Goal: Task Accomplishment & Management: Complete application form

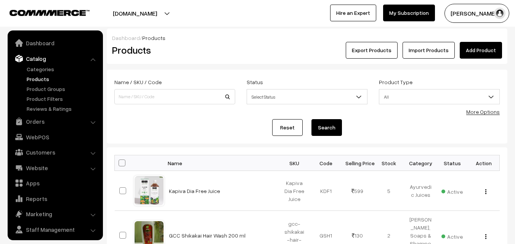
scroll to position [19, 0]
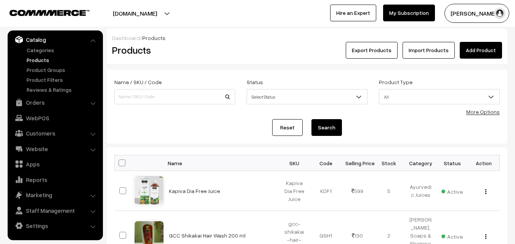
click at [34, 63] on link "Products" at bounding box center [63, 60] width 76 height 8
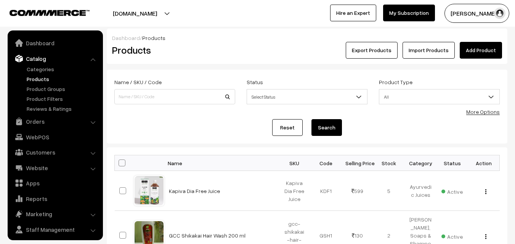
scroll to position [19, 0]
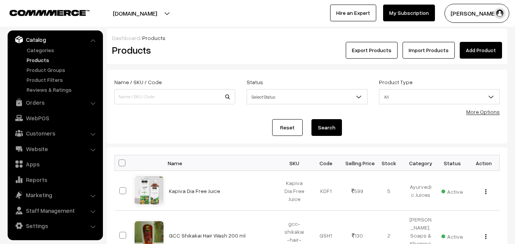
click at [476, 53] on link "Add Product" at bounding box center [481, 50] width 42 height 17
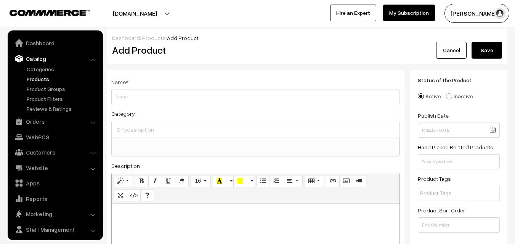
select select
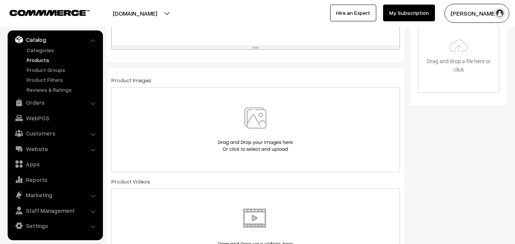
scroll to position [250, 0]
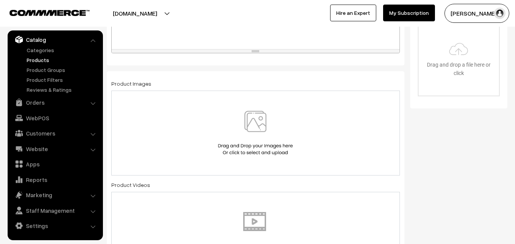
click at [255, 129] on img at bounding box center [255, 133] width 79 height 45
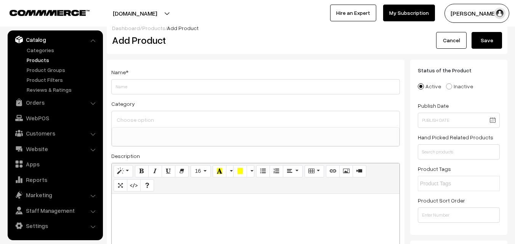
scroll to position [0, 0]
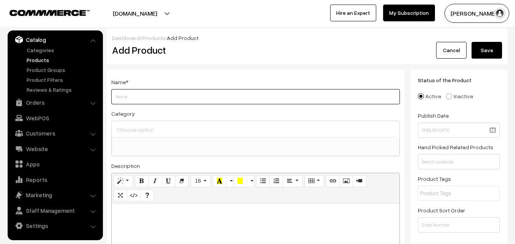
click at [198, 98] on input "Weight" at bounding box center [255, 96] width 289 height 15
paste input "Kapiva Apple Cider Vinegar"
type input "Kapiva Apple Cider Vinegar"
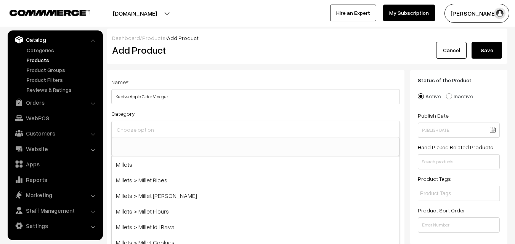
click at [182, 131] on input at bounding box center [256, 129] width 282 height 11
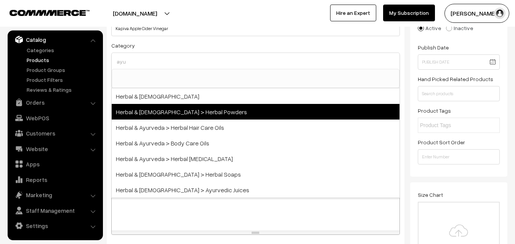
scroll to position [76, 0]
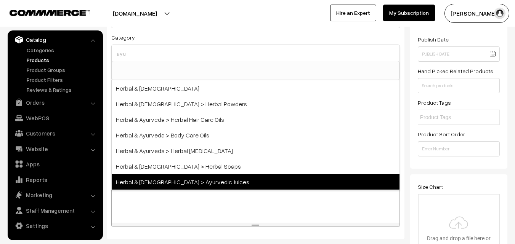
type input "ayu"
click at [203, 182] on span "Herbal & [DEMOGRAPHIC_DATA] > Ayurvedic Juices" at bounding box center [256, 182] width 288 height 16
select select "79"
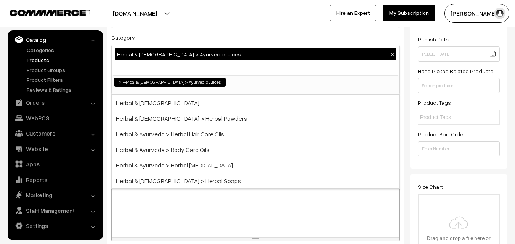
click at [192, 207] on div at bounding box center [256, 189] width 288 height 95
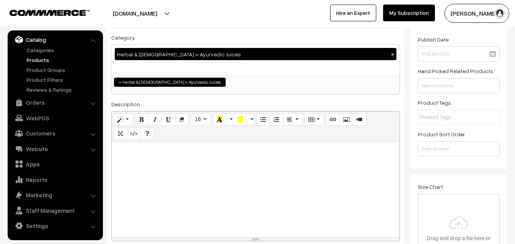
click at [146, 151] on p at bounding box center [256, 150] width 280 height 9
paste div
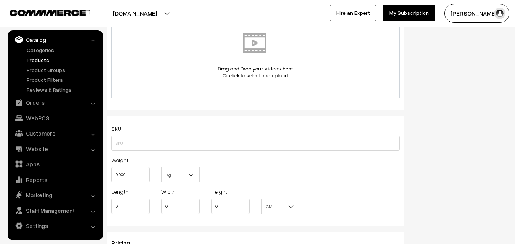
scroll to position [458, 0]
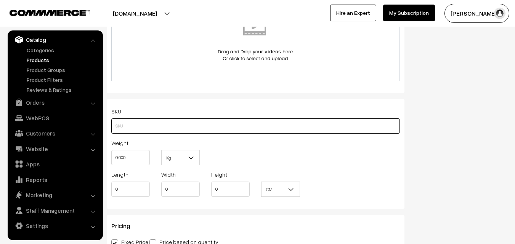
click at [153, 127] on input "text" at bounding box center [255, 126] width 289 height 15
paste input "Kapiva Apple Cider Vinegar"
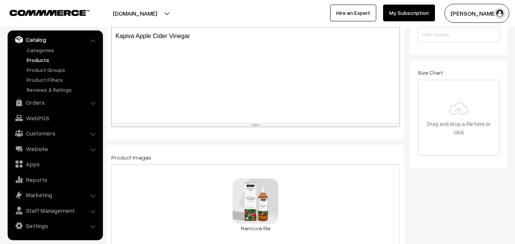
scroll to position [153, 0]
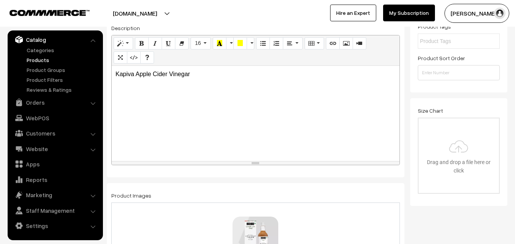
type input "Kapiva Apple Cider Vinegar"
click at [198, 74] on p "Kapiva Apple Cider Vinegar" at bounding box center [256, 74] width 280 height 9
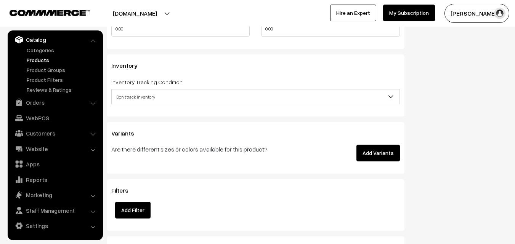
scroll to position [725, 0]
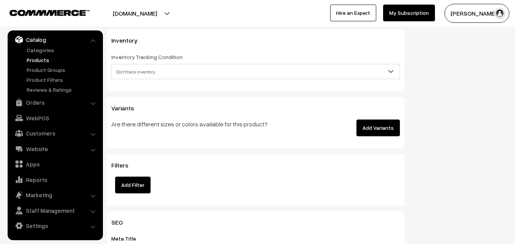
click at [191, 71] on span "Don't track inventory" at bounding box center [256, 71] width 288 height 13
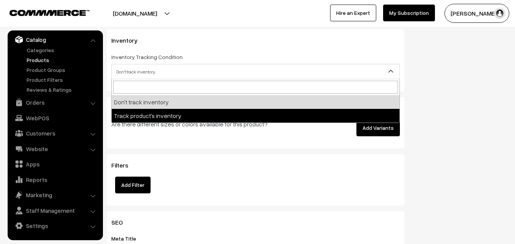
select select "2"
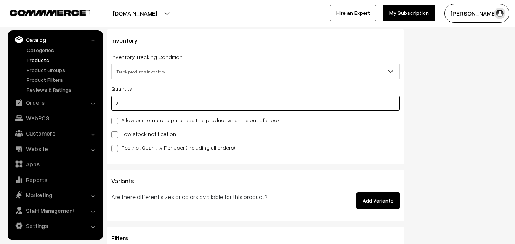
drag, startPoint x: 126, startPoint y: 102, endPoint x: 116, endPoint y: 103, distance: 10.4
click at [116, 103] on input "0" at bounding box center [255, 103] width 289 height 15
type input "5"
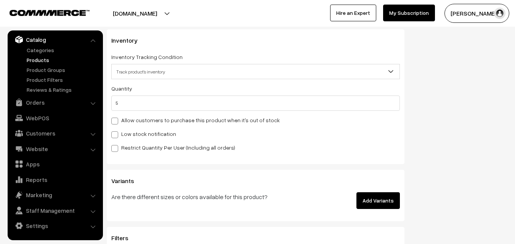
click at [115, 134] on span at bounding box center [114, 135] width 7 height 7
click at [115, 134] on input "Low stock notification" at bounding box center [113, 133] width 5 height 5
checkbox input "true"
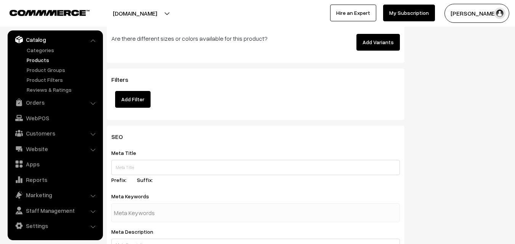
scroll to position [915, 0]
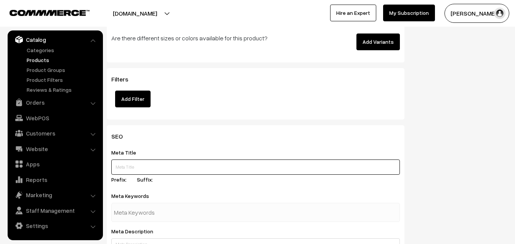
click at [144, 163] on input "text" at bounding box center [255, 167] width 289 height 15
paste input "Kapiva Apple Cider Vinegar"
click at [114, 166] on input "Kapiva Apple Cider Vinegar" at bounding box center [255, 167] width 289 height 15
click at [212, 168] on input "Buy Kapiva Apple Cider Vinegar" at bounding box center [255, 167] width 289 height 15
drag, startPoint x: 113, startPoint y: 166, endPoint x: 189, endPoint y: 170, distance: 76.3
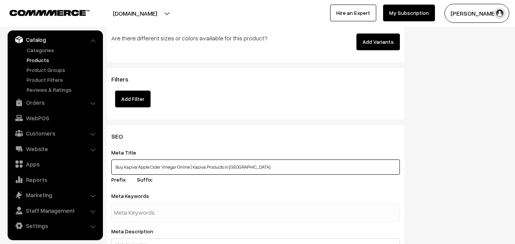
click at [189, 170] on input "Buy Kapiva Apple Cider Vinegar Online | Kapiva Products in Hyderabad" at bounding box center [255, 167] width 289 height 15
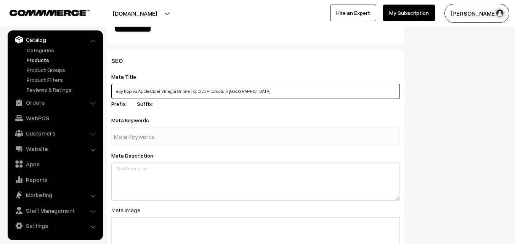
scroll to position [992, 0]
type input "Buy Kapiva Apple Cider Vinegar Online | Kapiva Products in Hyderabad"
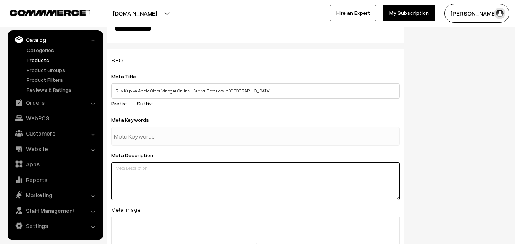
click at [143, 170] on textarea at bounding box center [255, 181] width 289 height 38
paste textarea "Buy Kapiva Apple Cider Vinegar Online"
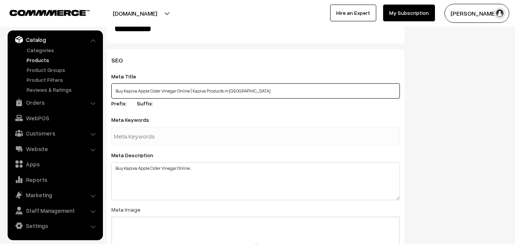
drag, startPoint x: 191, startPoint y: 93, endPoint x: 248, endPoint y: 96, distance: 56.6
click at [248, 96] on input "Buy Kapiva Apple Cider Vinegar Online | Kapiva Products in Hyderabad" at bounding box center [255, 91] width 289 height 15
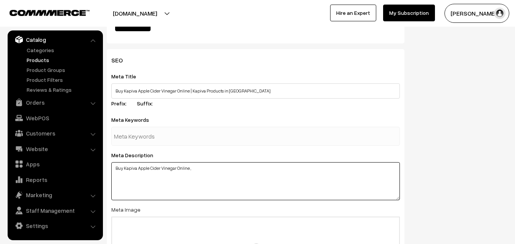
click at [208, 170] on textarea "Buy Kapiva Apple Cider Vinegar Online ," at bounding box center [255, 181] width 289 height 38
paste textarea "Kapiva Products in Hyderabad"
drag, startPoint x: 281, startPoint y: 169, endPoint x: 351, endPoint y: 176, distance: 69.8
click at [351, 176] on textarea "Buy Kapiva Apple Cider Vinegar Online , Kapiva Products in Hyderabad, Kapiva Pr…" at bounding box center [255, 181] width 289 height 38
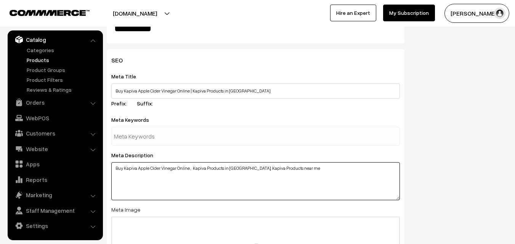
drag, startPoint x: 192, startPoint y: 168, endPoint x: 335, endPoint y: 174, distance: 143.1
click at [335, 174] on textarea "Buy Kapiva Apple Cider Vinegar Online , Kapiva Products in Hyderabad, Kapiva Pr…" at bounding box center [255, 181] width 289 height 38
type textarea "Buy Kapiva Apple Cider Vinegar Online , Kapiva Products in Hyderabad, Kapiva Pr…"
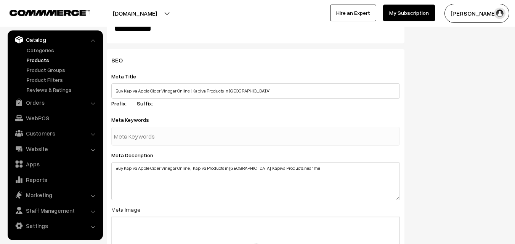
click at [167, 134] on input "text" at bounding box center [153, 136] width 79 height 15
paste input "Kapiva Products in Hyderabad, Kapiva Products near me"
type input "Kapiva Products in Hyderabad, Kapiva Products near me"
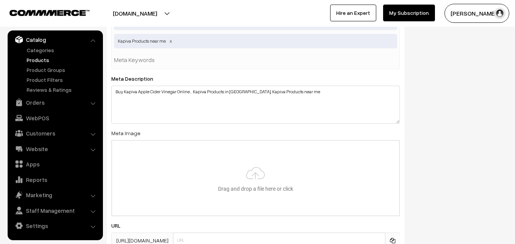
scroll to position [1106, 0]
click at [249, 172] on input "file" at bounding box center [255, 177] width 287 height 75
type input "C:\fakepath\kapiva-apple-cider-viegar.jpg"
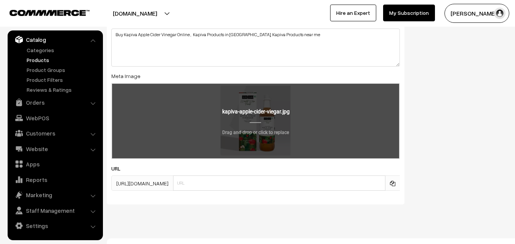
scroll to position [1172, 0]
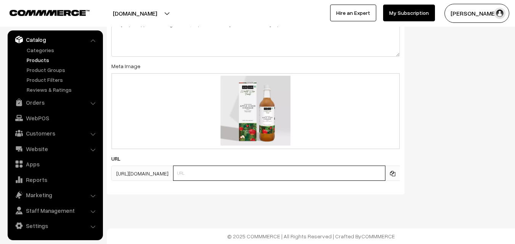
click at [218, 175] on input "text" at bounding box center [279, 173] width 212 height 15
paste input "Kapiva Products in Hyderabad, Kapiva Products near me"
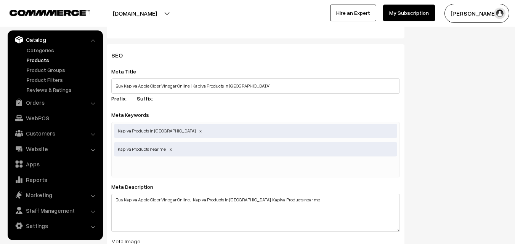
scroll to position [981, 0]
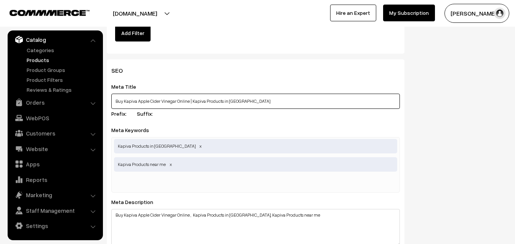
drag, startPoint x: 125, startPoint y: 101, endPoint x: 188, endPoint y: 101, distance: 63.3
click at [188, 101] on input "Buy Kapiva Apple Cider Vinegar Online | Kapiva Products in Hyderabad" at bounding box center [255, 101] width 289 height 15
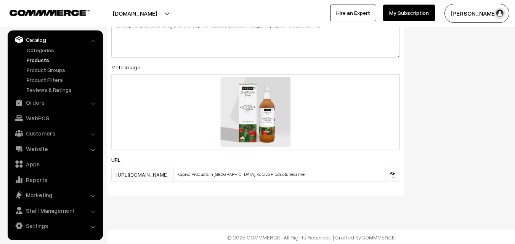
scroll to position [1172, 0]
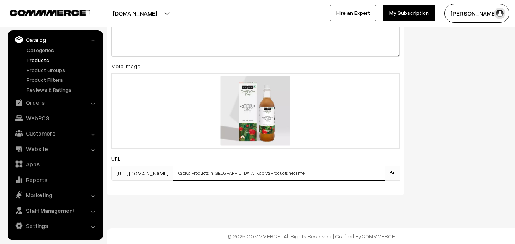
drag, startPoint x: 307, startPoint y: 172, endPoint x: 171, endPoint y: 173, distance: 136.5
click at [171, 173] on div "https://ksnaturals.com/products/ Kapiva Products in Hyderabad, Kapiva Products …" at bounding box center [255, 173] width 289 height 15
paste input "Apple Cider Vinegar Onlin"
drag, startPoint x: 202, startPoint y: 174, endPoint x: 197, endPoint y: 175, distance: 4.6
click at [197, 175] on input "Kapiva Apple Cider Vinegar Online" at bounding box center [279, 173] width 212 height 15
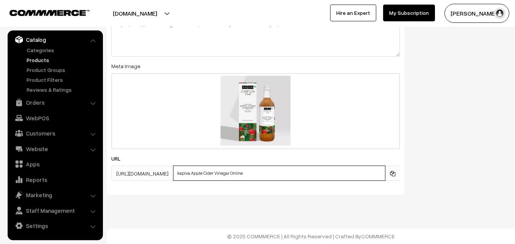
click at [215, 173] on input "kapiva Apple Cider Vinegar Online" at bounding box center [279, 173] width 212 height 15
drag, startPoint x: 223, startPoint y: 174, endPoint x: 228, endPoint y: 175, distance: 4.8
click at [228, 175] on input "kapiva-apple Cider Vinegar Online" at bounding box center [279, 173] width 212 height 15
click at [239, 173] on input "kapiva-apple-cider Vinegar Online" at bounding box center [279, 173] width 212 height 15
click at [257, 174] on input "kapiva-apple-cider-vinegar Online" at bounding box center [279, 173] width 212 height 15
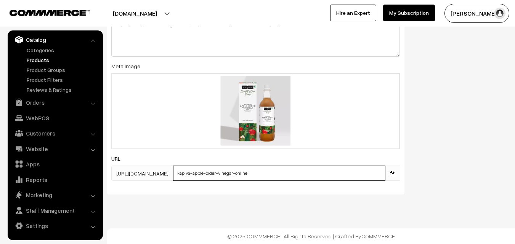
click at [385, 175] on input "kapiva-apple-cider-vinegar-online" at bounding box center [279, 173] width 212 height 15
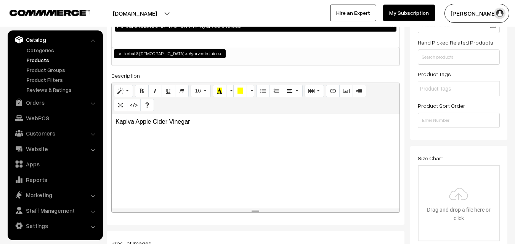
scroll to position [114, 0]
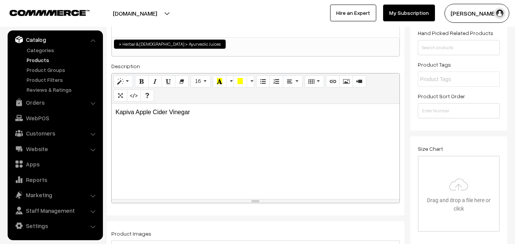
type input "kapiva-apple-cider-vinegar-online"
click at [229, 113] on p "Kapiva Apple Cider Vinegar" at bounding box center [256, 112] width 280 height 9
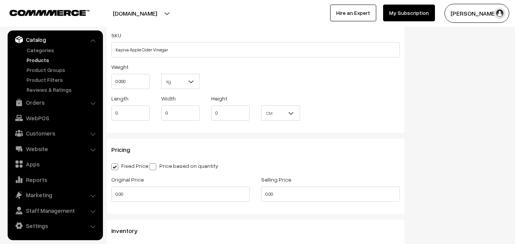
scroll to position [572, 0]
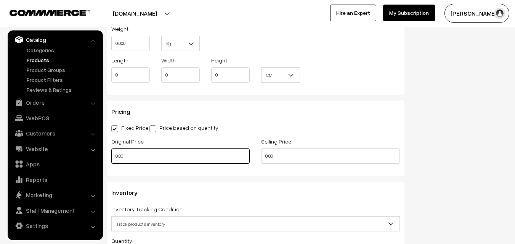
drag, startPoint x: 201, startPoint y: 159, endPoint x: 115, endPoint y: 158, distance: 85.4
click at [115, 158] on input "0.00" at bounding box center [180, 156] width 138 height 15
type input "299"
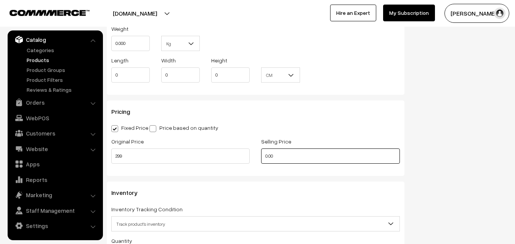
drag, startPoint x: 285, startPoint y: 157, endPoint x: 260, endPoint y: 157, distance: 24.8
click at [260, 157] on div "Selling Price 0.00" at bounding box center [331, 153] width 150 height 32
type input "299"
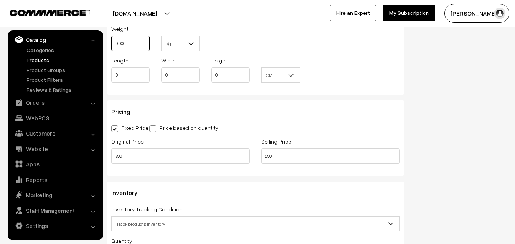
drag, startPoint x: 129, startPoint y: 45, endPoint x: 115, endPoint y: 47, distance: 14.3
click at [115, 47] on input "0.000" at bounding box center [130, 43] width 39 height 15
type input "0.50"
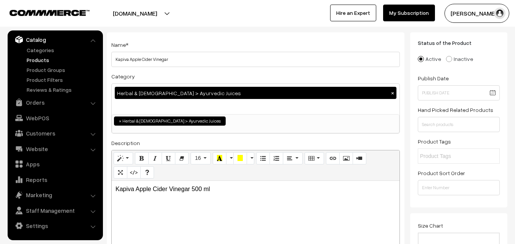
scroll to position [0, 0]
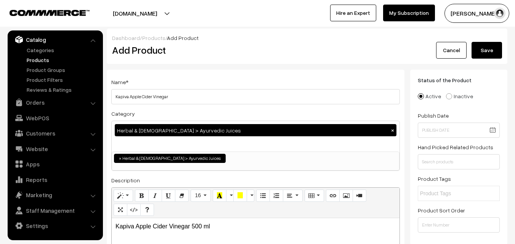
click at [489, 48] on button "Save" at bounding box center [487, 50] width 31 height 17
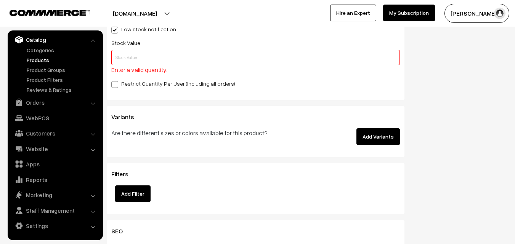
scroll to position [841, 0]
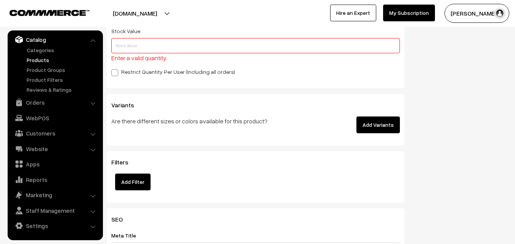
click at [169, 44] on input "text" at bounding box center [255, 45] width 289 height 15
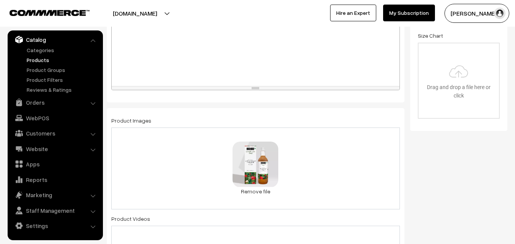
scroll to position [0, 0]
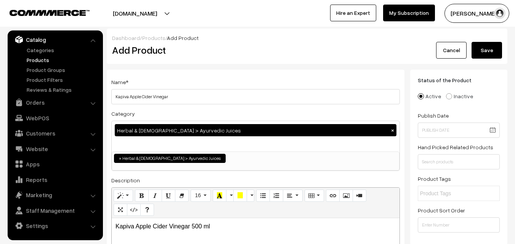
type input "5"
click at [481, 48] on button "Save" at bounding box center [487, 50] width 31 height 17
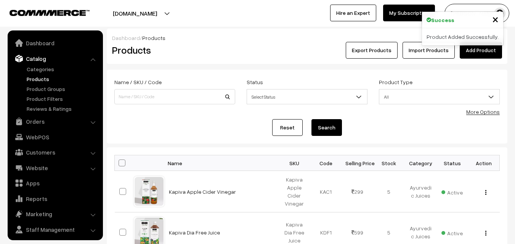
scroll to position [19, 0]
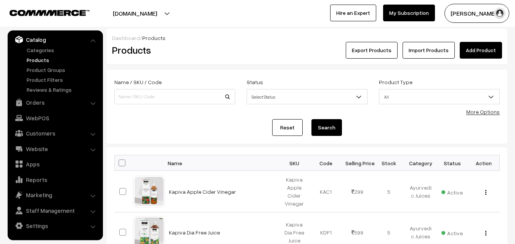
click at [43, 61] on link "Products" at bounding box center [63, 60] width 76 height 8
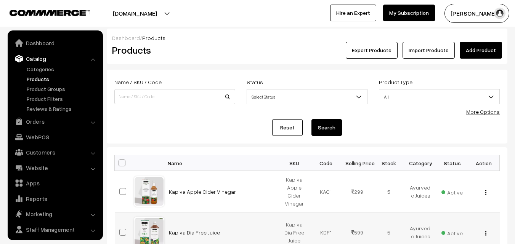
scroll to position [19, 0]
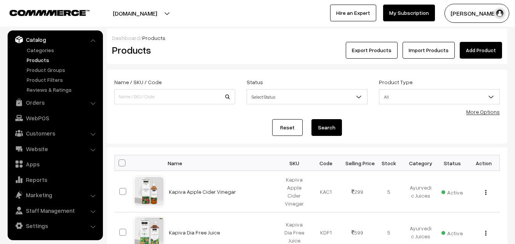
click at [38, 59] on link "Products" at bounding box center [63, 60] width 76 height 8
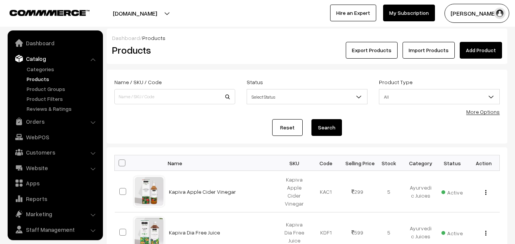
scroll to position [19, 0]
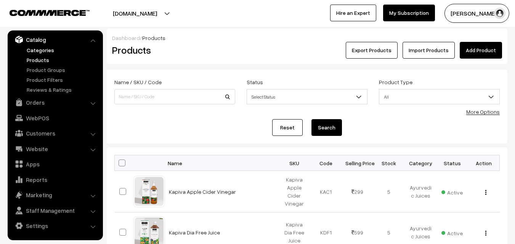
click at [47, 50] on link "Categories" at bounding box center [63, 50] width 76 height 8
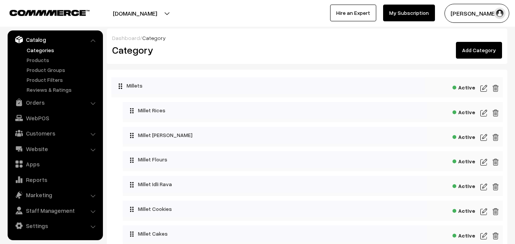
click at [476, 53] on link "Add Category" at bounding box center [479, 50] width 46 height 17
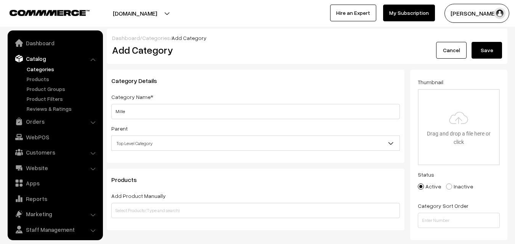
scroll to position [19, 0]
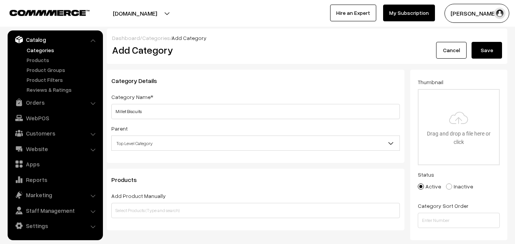
type input "Millet Biscuits"
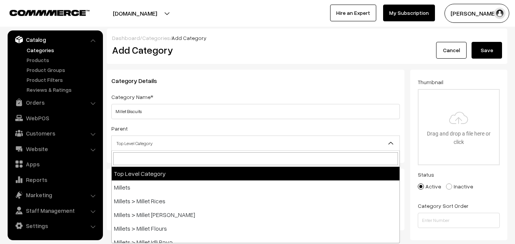
click at [257, 143] on span "Top Level Category" at bounding box center [256, 143] width 288 height 13
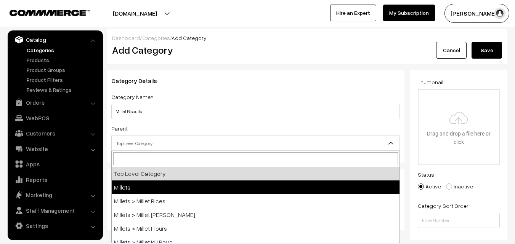
select select "2"
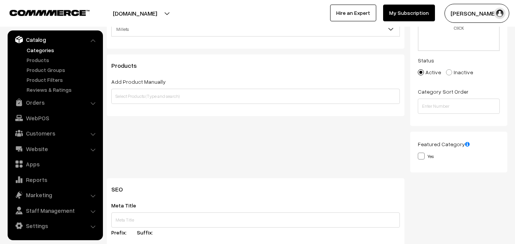
scroll to position [153, 0]
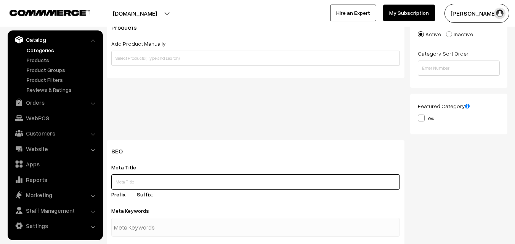
click at [149, 180] on input "text" at bounding box center [255, 182] width 289 height 15
click at [150, 183] on input "Buy Millet Biscuits Online" at bounding box center [255, 182] width 289 height 15
click at [223, 183] on input "Buy Millet Biscuits with Palm Jaggery Online" at bounding box center [255, 182] width 289 height 15
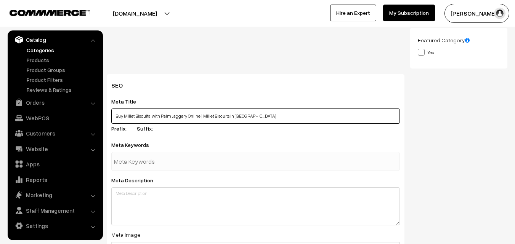
scroll to position [229, 0]
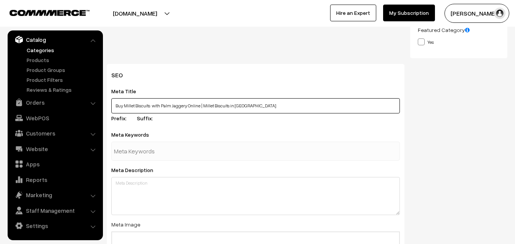
drag, startPoint x: 116, startPoint y: 103, endPoint x: 199, endPoint y: 106, distance: 83.6
click at [199, 106] on input "Buy Millet Biscuits with Palm Jaggery Online | Millet Biscuits in [GEOGRAPHIC_D…" at bounding box center [255, 105] width 289 height 15
type input "Buy Millet Biscuits with Palm Jaggery Online | Millet Biscuits in [GEOGRAPHIC_D…"
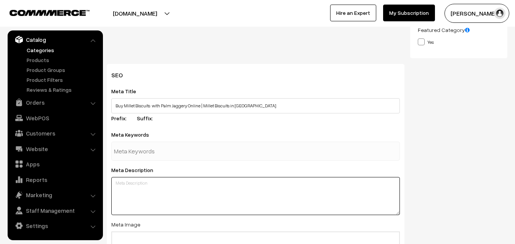
click at [158, 186] on textarea at bounding box center [255, 196] width 289 height 38
paste textarea "Buy Millet Biscuits with Palm Jaggery Online"
drag, startPoint x: 114, startPoint y: 182, endPoint x: 259, endPoint y: 188, distance: 144.7
click at [259, 188] on textarea "Buy Millet Biscuits with Palm Jaggery Online, Ragi Biscuits, [PERSON_NAME]" at bounding box center [255, 196] width 289 height 38
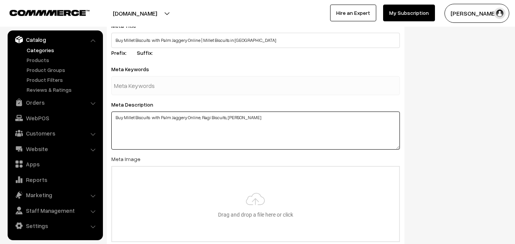
scroll to position [305, 0]
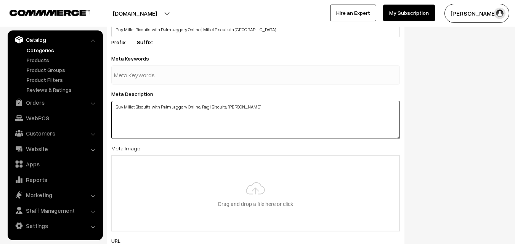
paste textarea "a Biscuits, Sajja Biscuits, Korra Biscuits, Little Millet Biscuits"
type textarea "Buy Millet Biscuits with Palm Jaggery Online, Ragi Biscuits, Jonna Biscuits, Sa…"
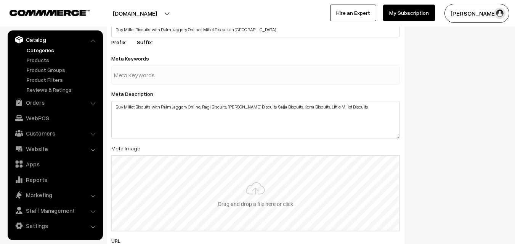
click at [259, 199] on input "file" at bounding box center [255, 193] width 287 height 75
type input "C:\fakepath\finger-millet-biscuts.jpg"
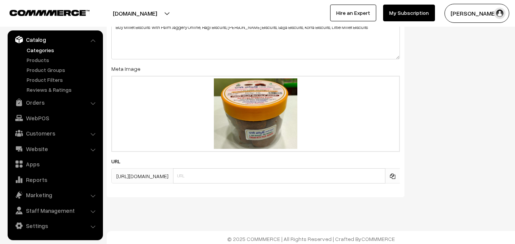
scroll to position [387, 0]
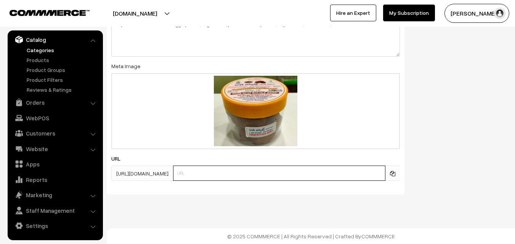
click at [243, 171] on input "text" at bounding box center [279, 173] width 212 height 15
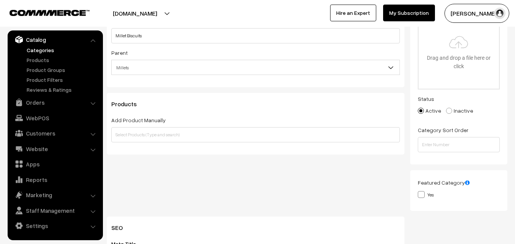
scroll to position [76, 0]
type input "millet-biscuits"
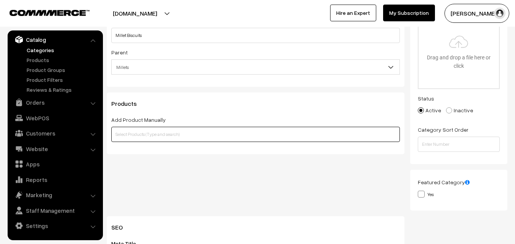
click at [146, 135] on input "text" at bounding box center [255, 134] width 289 height 15
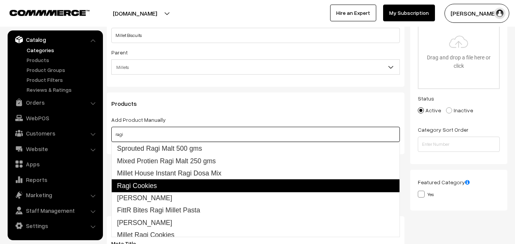
scroll to position [4, 0]
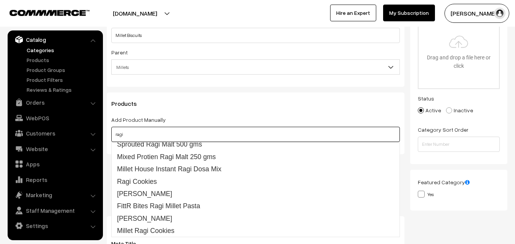
drag, startPoint x: 130, startPoint y: 136, endPoint x: 93, endPoint y: 137, distance: 36.2
click at [93, 137] on body "Thank you for showing interest. Our team will call you shortly. Close ksnatural…" at bounding box center [257, 240] width 515 height 632
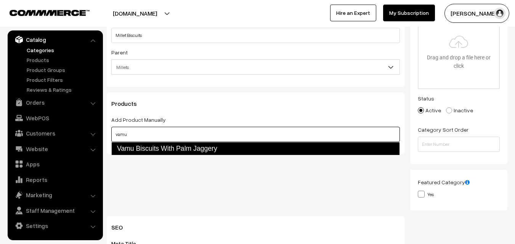
click at [160, 145] on link "Vamu Biscuits With Palm Jaggery" at bounding box center [255, 148] width 289 height 13
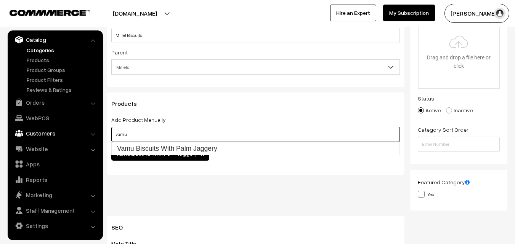
drag, startPoint x: 120, startPoint y: 136, endPoint x: 99, endPoint y: 133, distance: 21.1
click at [99, 133] on body "Thank you for showing interest. Our team will call you shortly. Close ksnatural…" at bounding box center [257, 240] width 515 height 632
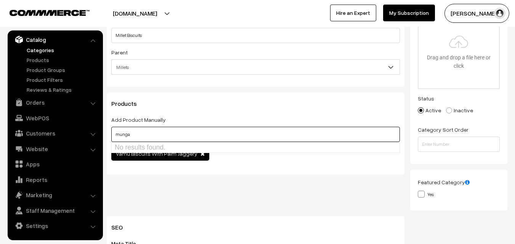
drag, startPoint x: 134, startPoint y: 133, endPoint x: 94, endPoint y: 133, distance: 40.0
click at [94, 133] on body "Thank you for showing interest. Our team will call you shortly. Close ksnatural…" at bounding box center [257, 240] width 515 height 632
paste input "Moringa Biscuits With Palm Jaggery"
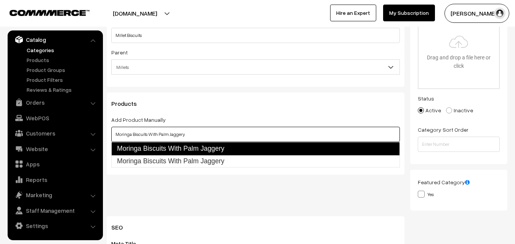
click at [169, 152] on link "Moringa Biscuits With Palm Jaggery" at bounding box center [255, 148] width 289 height 13
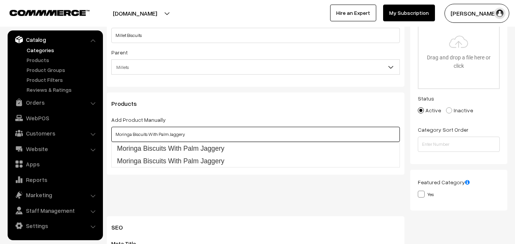
click at [179, 135] on input "Moringa Biscuits With Palm Jaggery" at bounding box center [255, 134] width 289 height 15
paste input "Little Millet Biscuits With Palm Jaggery"
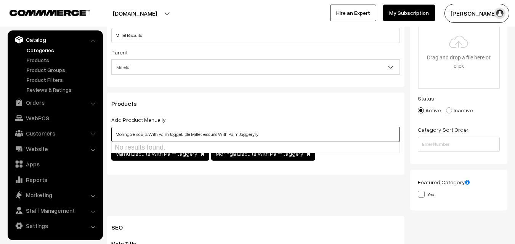
type input "Moringa Biscuits With Palm JaggeLittle Millet Biscuits With Palm Jaggeryry"
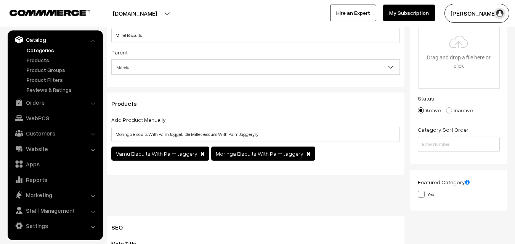
click at [321, 192] on div "Category Details Category Name* Millet Biscuits Parent Top Level Category Mille…" at bounding box center [255, 105] width 309 height 223
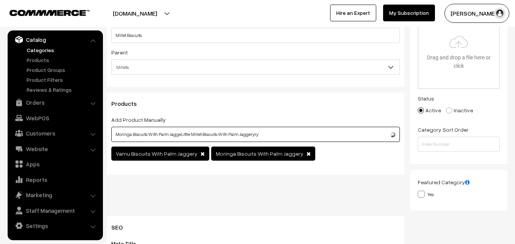
click at [303, 134] on input "Moringa Biscuits With Palm JaggeLittle Millet Biscuits With Palm Jaggeryry" at bounding box center [255, 134] width 289 height 15
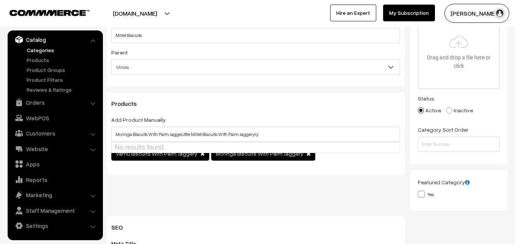
click at [329, 174] on div "Products Add Product Manually Moringa Biscuits With Palm JaggeLittle Millet Bis…" at bounding box center [256, 134] width 298 height 82
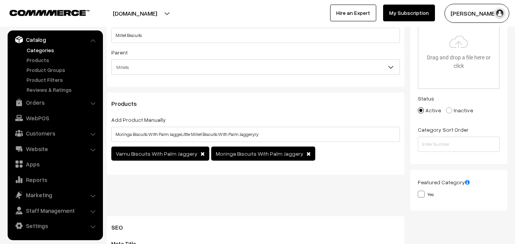
scroll to position [114, 0]
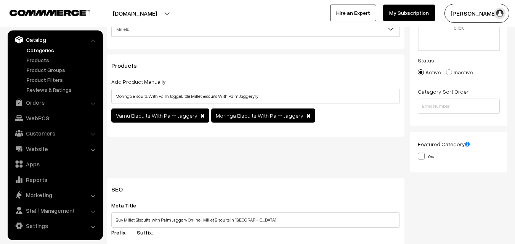
click at [332, 118] on div "Vamu Biscuits With Palm Jaggery Moringa Biscuits With Palm Jaggery" at bounding box center [255, 117] width 289 height 16
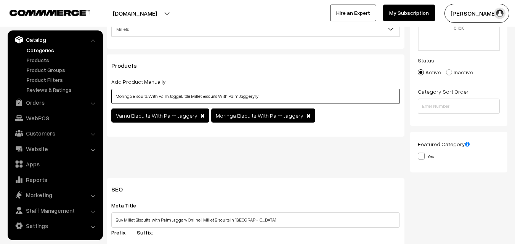
click at [292, 98] on input "Moringa Biscuits With Palm JaggeLittle Millet Biscuits With Palm Jaggeryry" at bounding box center [255, 96] width 289 height 15
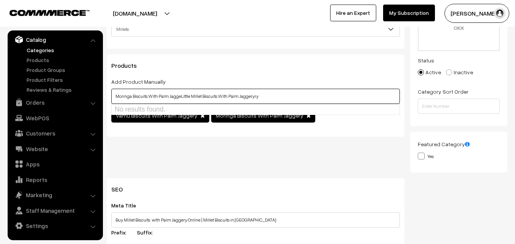
drag, startPoint x: 292, startPoint y: 98, endPoint x: 9, endPoint y: 122, distance: 283.7
click at [9, 122] on body "Thank you for showing interest. Our team will call you shortly. Close ksnatural…" at bounding box center [257, 202] width 515 height 632
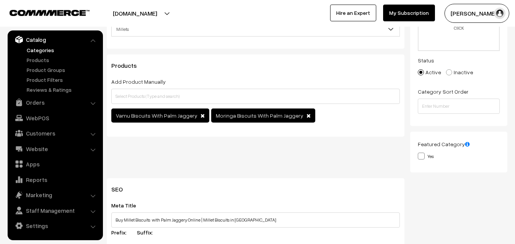
click at [347, 149] on div "Category Details Category Name* Millet Biscuits Parent Top Level Category Mille…" at bounding box center [255, 66] width 309 height 223
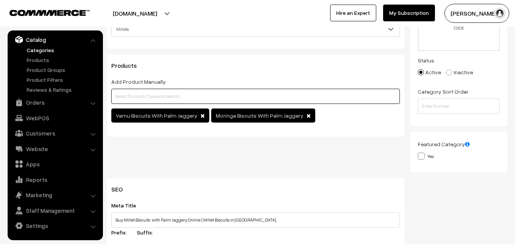
click at [163, 94] on input "text" at bounding box center [255, 96] width 289 height 15
paste input "Little Millet Biscuits With Palm Jaggery"
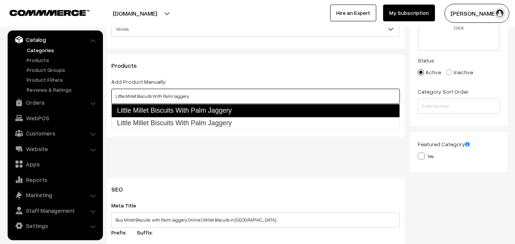
click at [201, 113] on link "Little Millet Biscuits With Palm Jaggery" at bounding box center [255, 110] width 289 height 13
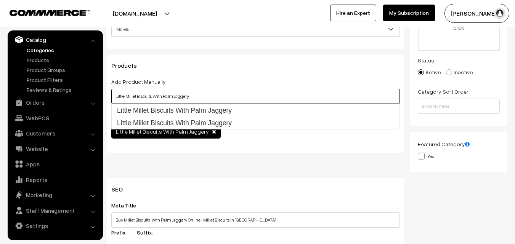
drag, startPoint x: 195, startPoint y: 92, endPoint x: 109, endPoint y: 100, distance: 86.2
click at [109, 100] on div "Products Add Product Manually Little Millet Biscuits With Palm Jaggery Vamu Bis…" at bounding box center [256, 104] width 298 height 98
paste input "Kodo"
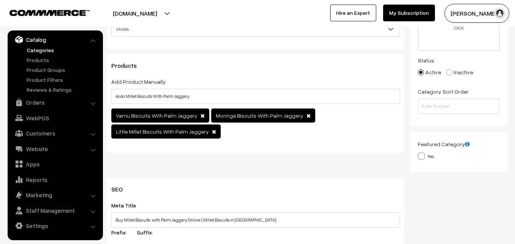
click at [326, 146] on div "Products Add Product Manually Kodo Millet Biscuits With Palm Jaggery Vamu Biscu…" at bounding box center [256, 104] width 298 height 98
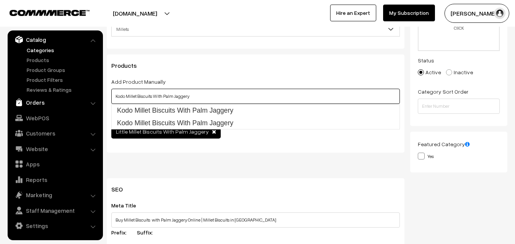
drag, startPoint x: 211, startPoint y: 97, endPoint x: 92, endPoint y: 96, distance: 119.4
click at [92, 96] on body "Thank you for showing interest. Our team will call you shortly. Close ksnatural…" at bounding box center [257, 202] width 515 height 632
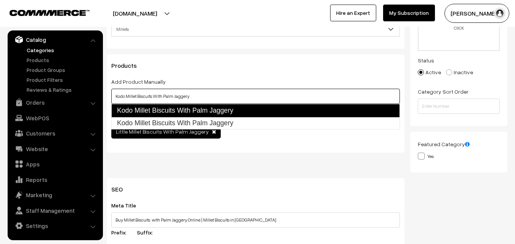
click at [166, 111] on link "Kodo Millet Biscuits With Palm Jaggery" at bounding box center [255, 110] width 289 height 13
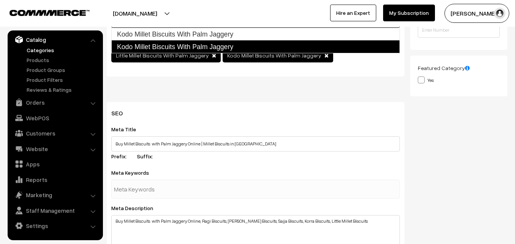
scroll to position [0, 0]
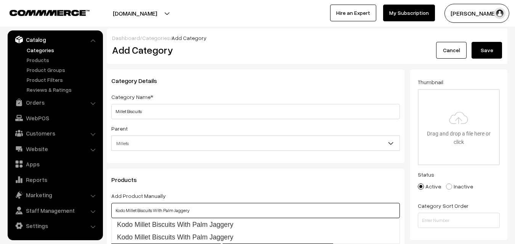
click at [196, 208] on input "Kodo Millet Biscuits With Palm Jaggery" at bounding box center [255, 210] width 289 height 15
drag, startPoint x: 196, startPoint y: 210, endPoint x: 111, endPoint y: 211, distance: 85.1
click at [111, 211] on div "Products Add Product Manually Kodo Millet Biscuits With Palm Jaggery Vamu Biscu…" at bounding box center [256, 218] width 298 height 98
paste input "Jowar"
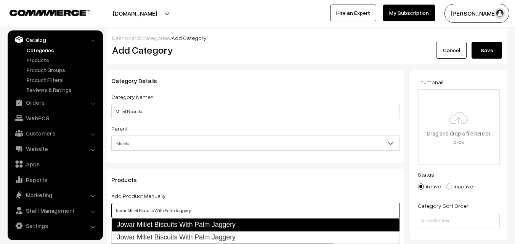
click at [217, 225] on link "Jowar Millet Biscuits With Palm Jaggery" at bounding box center [255, 225] width 289 height 13
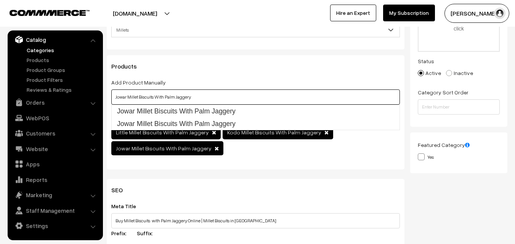
scroll to position [114, 0]
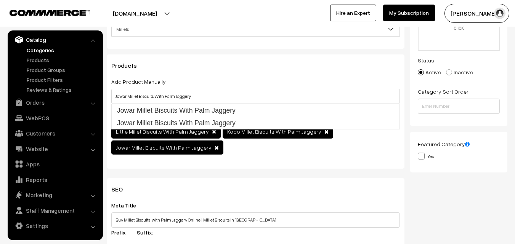
click at [295, 172] on div "Category Details Category Name* Millet Biscuits Parent Top Level Category Mille…" at bounding box center [255, 66] width 309 height 223
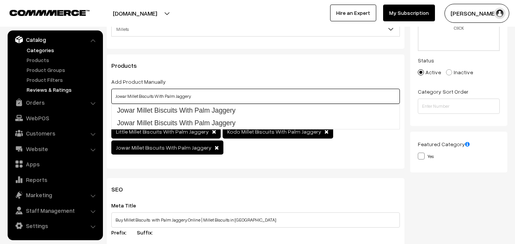
drag, startPoint x: 201, startPoint y: 92, endPoint x: 88, endPoint y: 92, distance: 113.3
click at [88, 92] on body "Thank you for showing interest. Our team will call you shortly. Close ksnatural…" at bounding box center [257, 202] width 515 height 632
paste input "Foxtail"
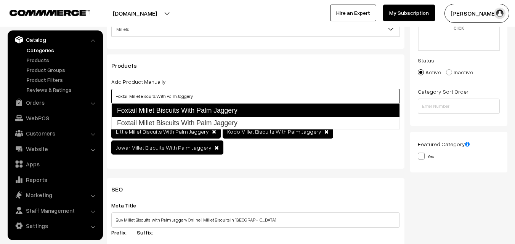
click at [175, 114] on link "Foxtail Millet Biscuits With Palm Jaggery" at bounding box center [255, 110] width 289 height 13
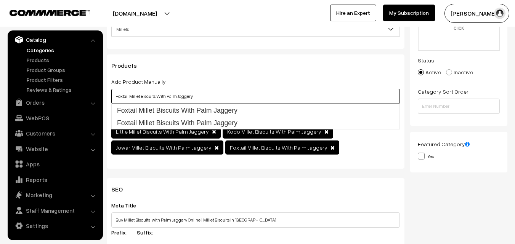
drag, startPoint x: 201, startPoint y: 100, endPoint x: 108, endPoint y: 99, distance: 92.3
click at [108, 99] on div "Products Add Product Manually Foxtail Millet Biscuits With Palm Jaggery Vamu Bi…" at bounding box center [256, 112] width 298 height 114
paste input "inger"
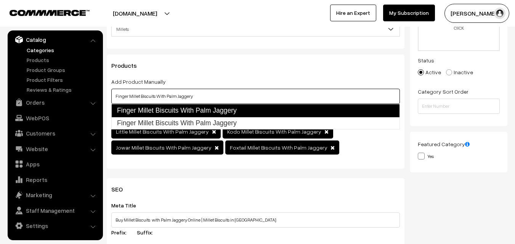
click at [154, 107] on link "Finger Millet Biscuits With Palm Jaggery" at bounding box center [255, 110] width 289 height 13
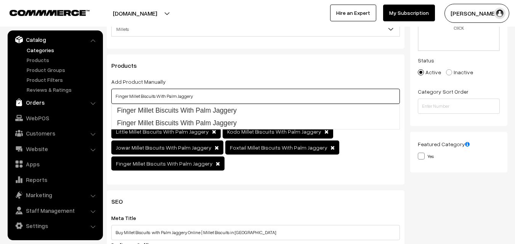
drag, startPoint x: 199, startPoint y: 96, endPoint x: 75, endPoint y: 104, distance: 124.6
click at [75, 104] on body "Thank you for showing interest. Our team will call you shortly. Close ksnatural…" at bounding box center [257, 208] width 515 height 644
paste input "Barnyard"
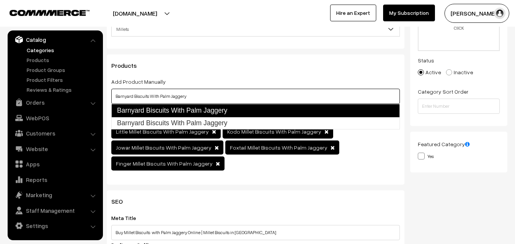
click at [216, 114] on link "Barnyard Biscuits With Palm Jaggery" at bounding box center [255, 110] width 289 height 13
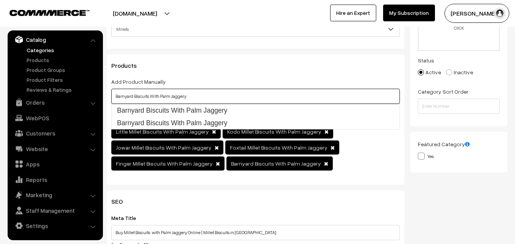
drag, startPoint x: 190, startPoint y: 99, endPoint x: 111, endPoint y: 103, distance: 79.4
click at [111, 103] on div "Products Add Product Manually Barnyard Biscuits With Palm Jaggery Vamu Biscuits…" at bounding box center [256, 120] width 298 height 130
paste input "jra"
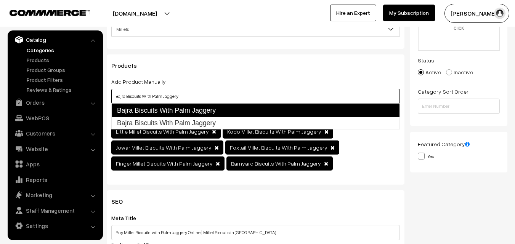
click at [165, 109] on link "Bajra Biscuits With Palm Jaggery" at bounding box center [255, 110] width 289 height 13
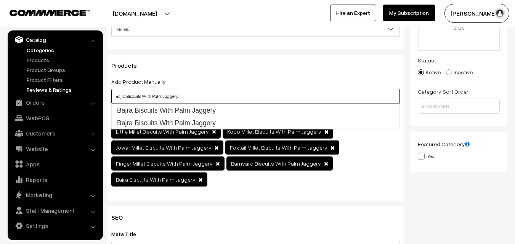
drag, startPoint x: 180, startPoint y: 95, endPoint x: 83, endPoint y: 93, distance: 97.3
click at [83, 93] on body "Thank you for showing interest. Our team will call you shortly. Close ksnatural…" at bounding box center [257, 216] width 515 height 661
paste input "Aswagandh"
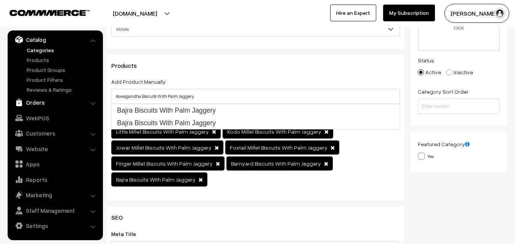
drag, startPoint x: 82, startPoint y: 94, endPoint x: 88, endPoint y: 98, distance: 7.1
click at [85, 98] on ul "Dashboard Catalog" at bounding box center [55, 136] width 95 height 210
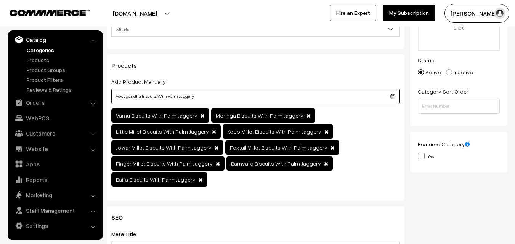
click at [206, 98] on input "Aswagandha Biscuits With Palm Jaggery" at bounding box center [255, 96] width 289 height 15
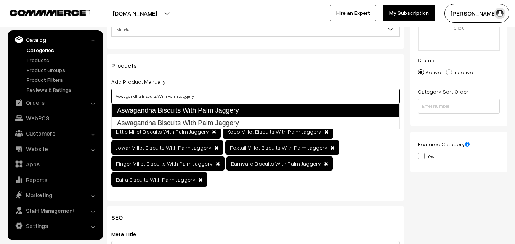
click at [206, 110] on link "Aswagandha Biscuits With Palm Jaggery" at bounding box center [255, 110] width 289 height 13
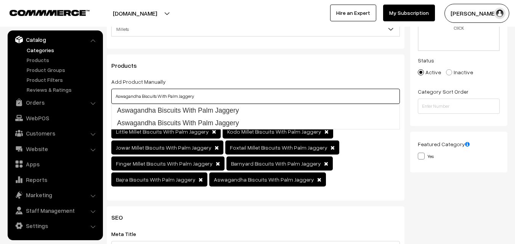
drag, startPoint x: 202, startPoint y: 97, endPoint x: 95, endPoint y: 103, distance: 107.7
click at [95, 103] on body "Thank you for showing interest. Our team will call you shortly. Close ksnatural…" at bounding box center [257, 216] width 515 height 661
paste input "GroundNut Biscuits w"
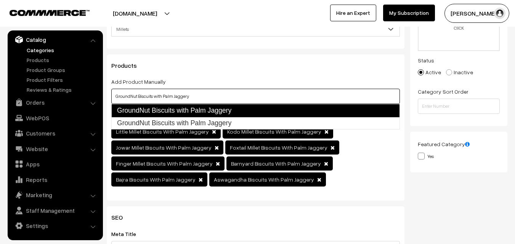
click at [174, 111] on link "GroundNut Biscuits with Palm Jaggery" at bounding box center [255, 110] width 289 height 13
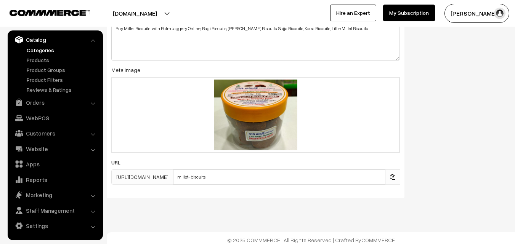
scroll to position [432, 0]
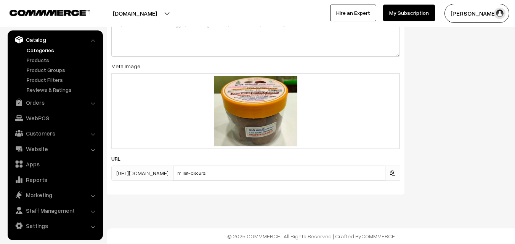
type input "GroundNut Biscuits with Palm Jaggery"
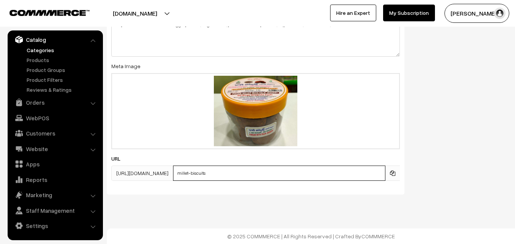
click at [241, 174] on input "millet-biscuits" at bounding box center [279, 173] width 212 height 15
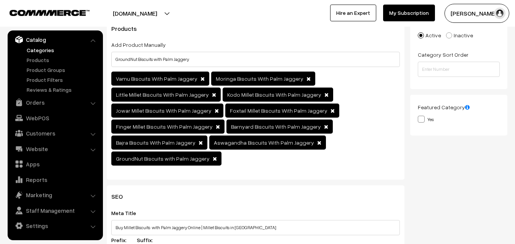
scroll to position [0, 0]
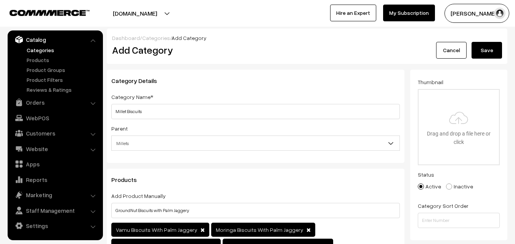
type input "millet-biscuits-with-palm-jaggery"
click at [479, 51] on button "Save" at bounding box center [487, 50] width 31 height 17
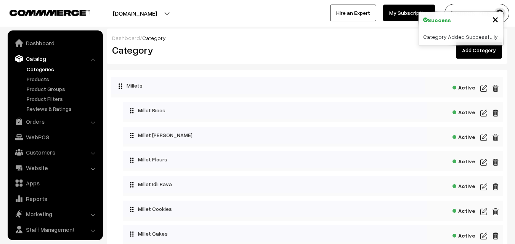
scroll to position [19, 0]
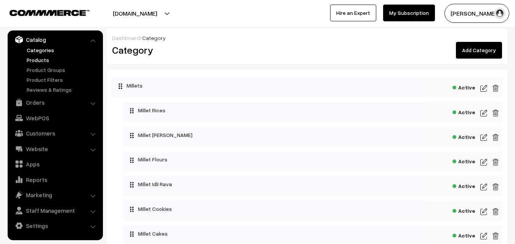
click at [35, 58] on link "Products" at bounding box center [63, 60] width 76 height 8
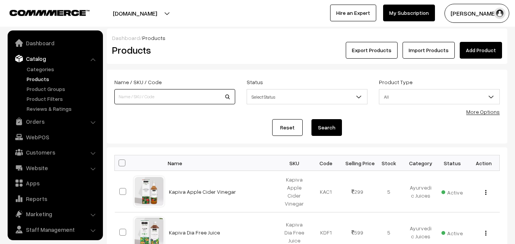
drag, startPoint x: 0, startPoint y: 0, endPoint x: 133, endPoint y: 95, distance: 163.7
click at [133, 95] on input at bounding box center [174, 96] width 121 height 15
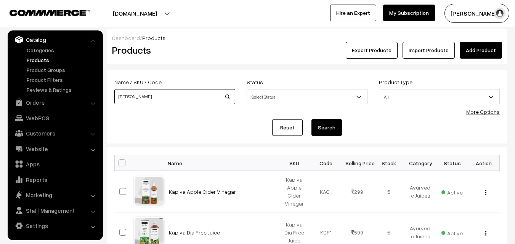
type input "[PERSON_NAME]"
click at [323, 132] on button "Search" at bounding box center [327, 127] width 31 height 17
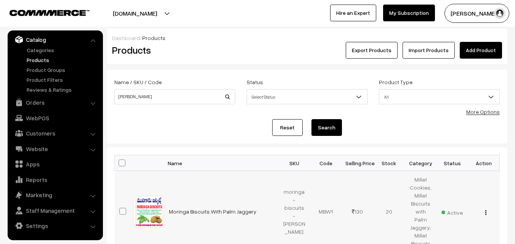
scroll to position [69, 0]
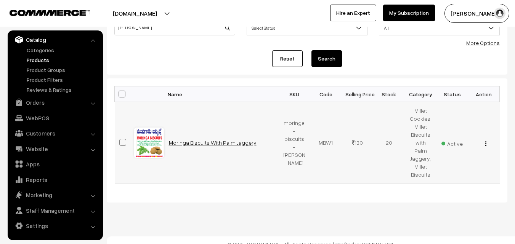
click at [204, 141] on link "Moringa Biscuits With Palm Jaggery" at bounding box center [213, 143] width 88 height 6
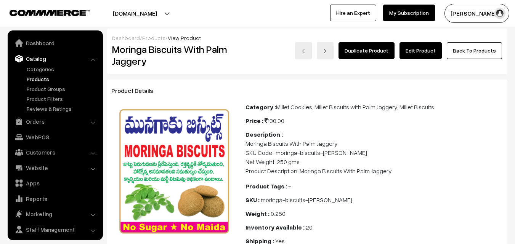
scroll to position [19, 0]
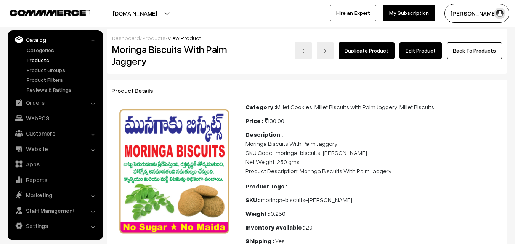
click at [413, 50] on link "Edit Product" at bounding box center [421, 50] width 42 height 17
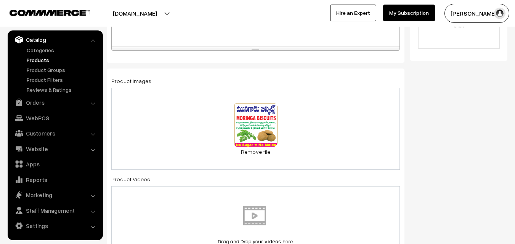
scroll to position [305, 0]
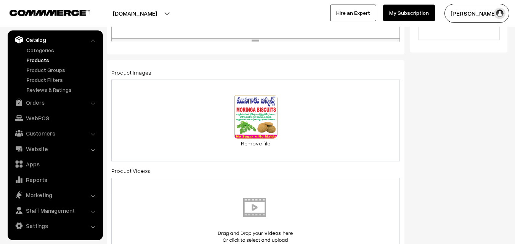
click at [328, 125] on div "0.1 MB moringa-cookies.png Check Error Remove file" at bounding box center [255, 121] width 289 height 82
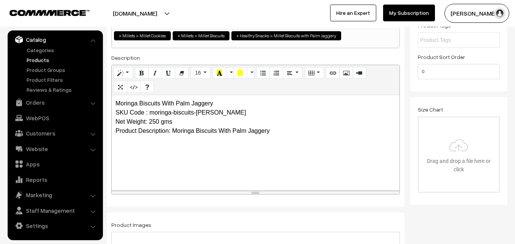
scroll to position [114, 0]
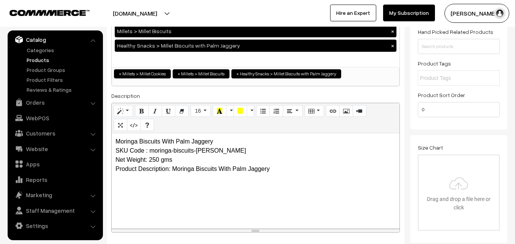
click at [281, 169] on p "Moringa Biscuits With Palm Jaggery SKU Code : moringa-biscuits-saidurga Net Wei…" at bounding box center [256, 155] width 280 height 37
click at [286, 169] on p "Moringa Biscuits With Palm Jaggery SKU Code : moringa-biscuits-saidurga Net Wei…" at bounding box center [256, 155] width 280 height 37
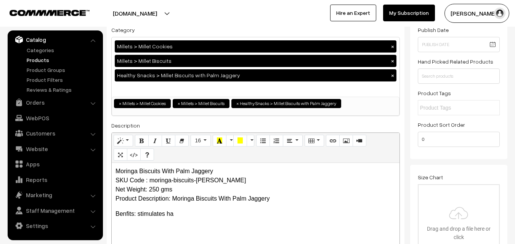
scroll to position [96, 0]
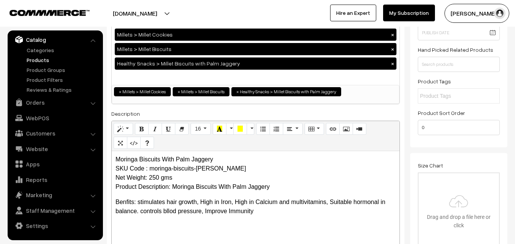
click at [272, 188] on p "Moringa Biscuits With Palm Jaggery SKU Code : moringa-biscuits-saidurga Net Wei…" at bounding box center [256, 173] width 280 height 37
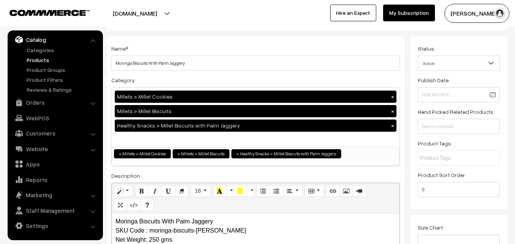
scroll to position [33, 0]
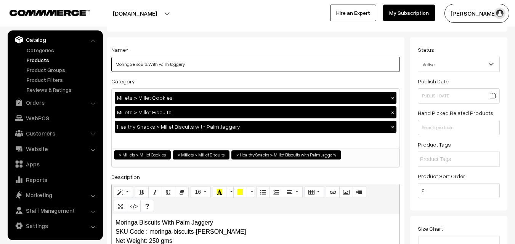
drag, startPoint x: 116, startPoint y: 63, endPoint x: 223, endPoint y: 63, distance: 106.8
click at [223, 63] on input "Moringa Biscuits With Palm Jaggery" at bounding box center [255, 64] width 289 height 15
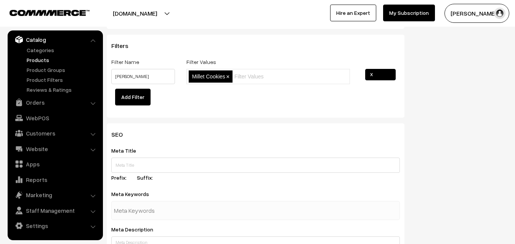
scroll to position [1063, 0]
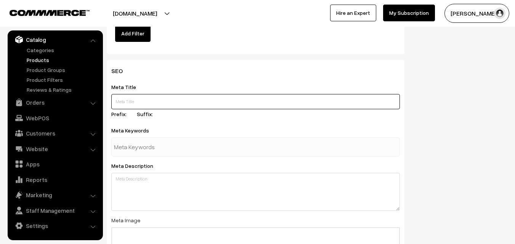
click at [137, 103] on input "text" at bounding box center [255, 101] width 289 height 15
paste input "Moringa Biscuits With Palm Jaggery"
click at [116, 101] on input "Moringa Biscuits With Palm Jaggery" at bounding box center [255, 101] width 289 height 15
drag, startPoint x: 196, startPoint y: 104, endPoint x: 109, endPoint y: 105, distance: 86.2
click at [109, 105] on div "SEO Meta Title Buy Moringa Biscuits With Palm Jaggery Prefix: Suffix: Meta Keyw…" at bounding box center [256, 204] width 298 height 289
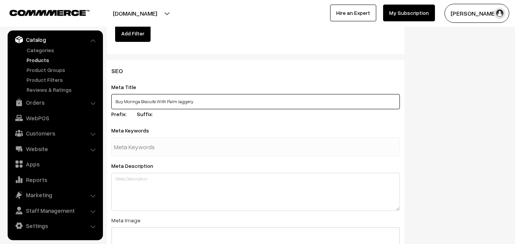
type input "Buy Moringa Biscuits With Palm Jaggery"
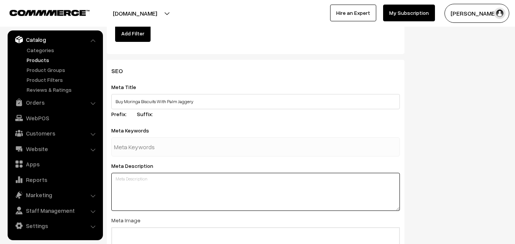
click at [156, 187] on textarea at bounding box center [255, 192] width 289 height 38
paste textarea "Buy Moringa Biscuits With Palm Jaggery | Millet Biscuits"
type textarea "Buy Moringa Biscuits With Palm Jaggery | Millet Biscuits"
drag, startPoint x: 220, startPoint y: 178, endPoint x: 106, endPoint y: 180, distance: 114.0
click at [106, 180] on div "SEO Meta Title Buy Moringa Biscuits With Palm Jaggery Prefix: Suffix: Meta Keyw…" at bounding box center [255, 207] width 309 height 295
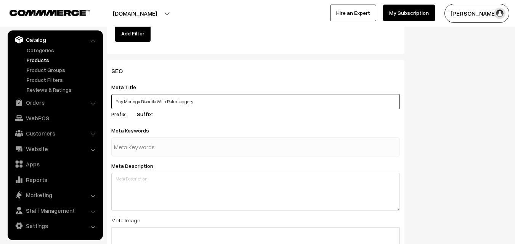
drag, startPoint x: 193, startPoint y: 101, endPoint x: 111, endPoint y: 101, distance: 82.0
click at [111, 101] on div "SEO Meta Title Buy Moringa Biscuits With Palm Jaggery Prefix: Suffix: Meta Keyw…" at bounding box center [256, 204] width 298 height 289
paste input "| Millet Biscuits"
type input "Buy Moringa Biscuits With Palm Jaggery | Millet Biscuits"
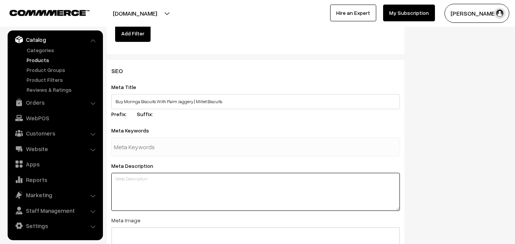
click at [164, 183] on textarea at bounding box center [255, 192] width 289 height 38
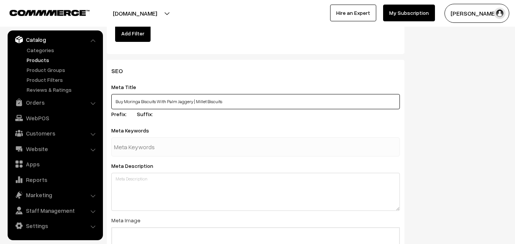
drag, startPoint x: 116, startPoint y: 101, endPoint x: 176, endPoint y: 100, distance: 59.9
click at [176, 100] on input "Buy Moringa Biscuits With Palm Jaggery | Millet Biscuits" at bounding box center [255, 101] width 289 height 15
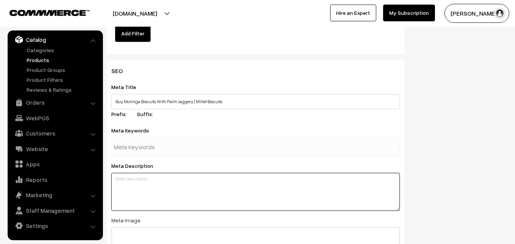
click at [155, 190] on textarea at bounding box center [255, 192] width 289 height 38
paste textarea "Buy Moringa Biscuits With Palm Jaggery Online. Mungaku Biscuits in Telugu 100% …"
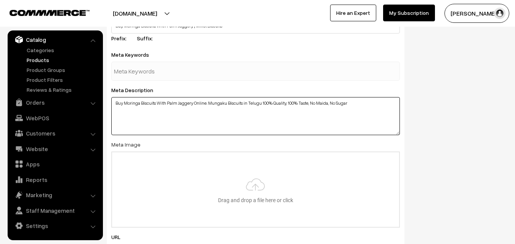
scroll to position [1139, 0]
type textarea "Buy Moringa Biscuits With Palm Jaggery Online. Mungaku Biscuits in Telugu 100% …"
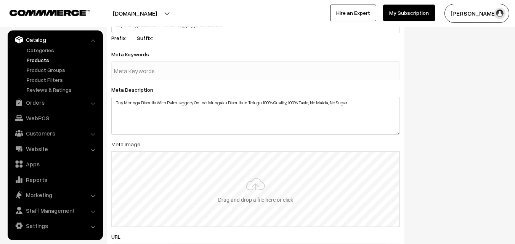
click at [253, 190] on input "file" at bounding box center [255, 189] width 287 height 75
type input "C:\fakepath\munagaku-biscuts-with-palm-jaggery.jpg"
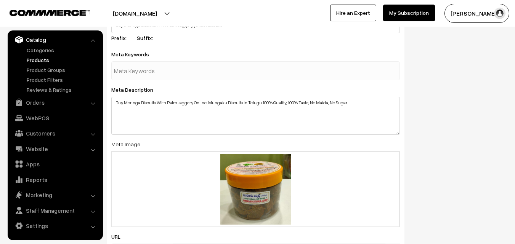
click at [146, 73] on input "text" at bounding box center [153, 70] width 79 height 15
type input "mungaku biscuits"
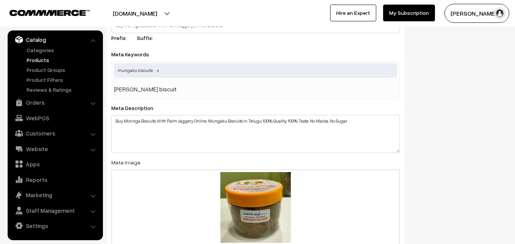
type input "saidurga biscuits"
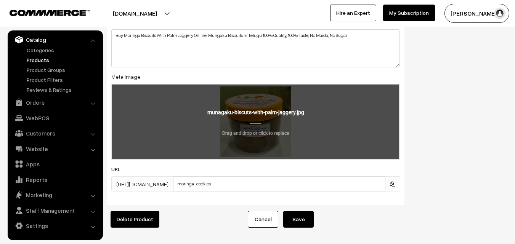
scroll to position [1276, 0]
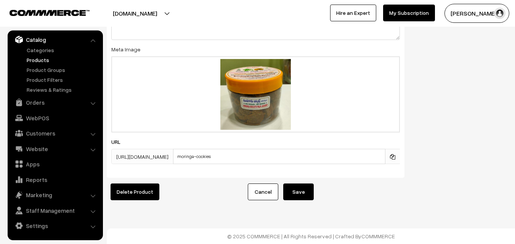
drag, startPoint x: 295, startPoint y: 186, endPoint x: 294, endPoint y: 150, distance: 36.2
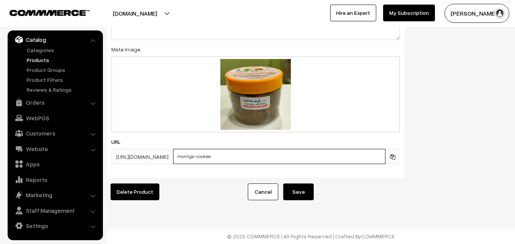
drag, startPoint x: 217, startPoint y: 148, endPoint x: 249, endPoint y: 148, distance: 31.3
click at [249, 149] on input "moringa-cookies" at bounding box center [279, 156] width 212 height 15
type input "munagaku-biscuits-with-palm-jaggery"
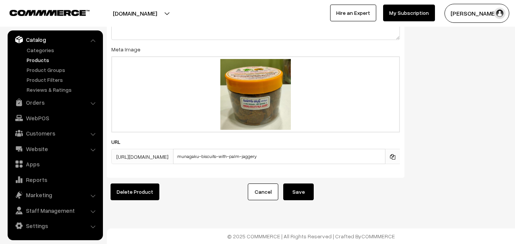
click at [293, 185] on button "Save" at bounding box center [298, 192] width 31 height 17
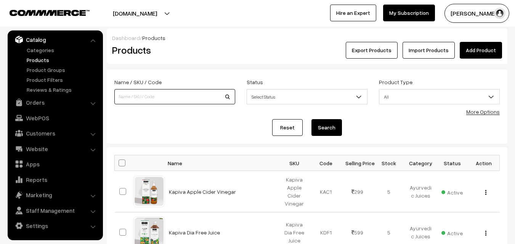
click at [151, 93] on input at bounding box center [174, 96] width 121 height 15
paste input "Barnyard Biscuits With Palm Jaggery"
type input "Barnyard Biscuits With Palm Jaggery"
click at [323, 126] on button "Search" at bounding box center [327, 127] width 31 height 17
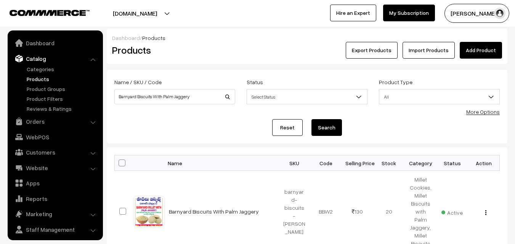
scroll to position [19, 0]
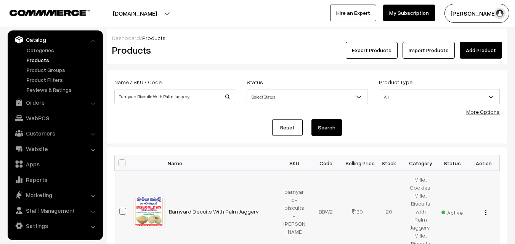
click at [207, 209] on link "Barnyard Biscuits With Palm Jaggery" at bounding box center [214, 212] width 90 height 6
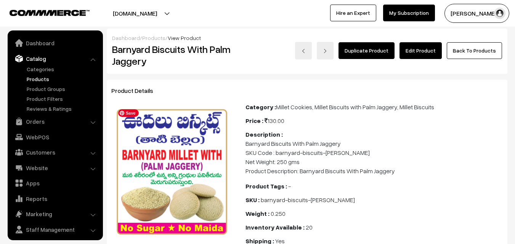
scroll to position [19, 0]
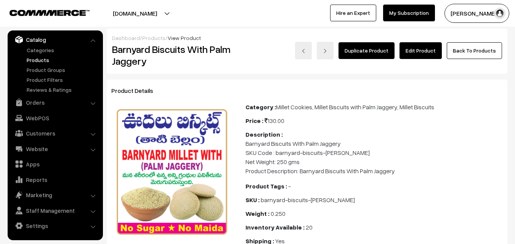
click at [417, 50] on link "Edit Product" at bounding box center [421, 50] width 42 height 17
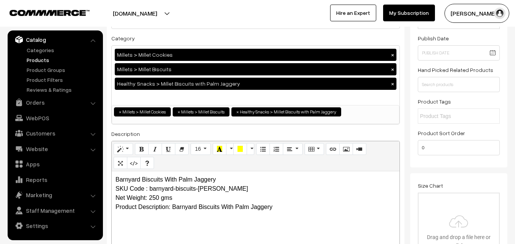
scroll to position [114, 0]
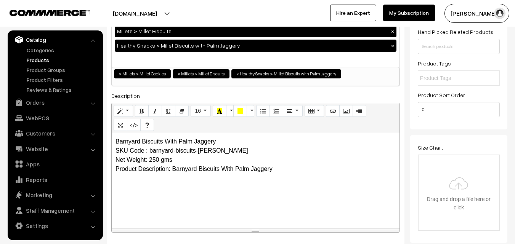
click at [280, 167] on p "Barnyard Biscuits With Palm Jaggery SKU Code : barnyard-biscuits-saidurga Net W…" at bounding box center [256, 155] width 280 height 37
click at [188, 184] on p "What is Special in Barnyar Biscuits?" at bounding box center [256, 184] width 280 height 9
click at [161, 201] on p "Made with" at bounding box center [256, 199] width 280 height 9
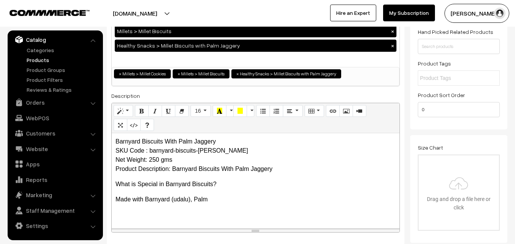
click at [154, 195] on div "Barnyard Biscuits With Palm Jaggery SKU Code : barnyard-biscuits-saidurga Net W…" at bounding box center [256, 180] width 288 height 95
click at [170, 199] on p "Made with Barnyard(Udalu in Telugu" at bounding box center [256, 199] width 280 height 9
click at [193, 182] on p "What is Special in Barnyard Biscuits?" at bounding box center [256, 184] width 280 height 9
click at [141, 140] on p "Barnyard Biscuits With Palm Jaggery SKU Code : barnyard-biscuits-saidurga Net W…" at bounding box center [256, 155] width 280 height 37
click at [241, 200] on p "Made with Barnyard Millet (Udalu in Telugu" at bounding box center [256, 199] width 280 height 9
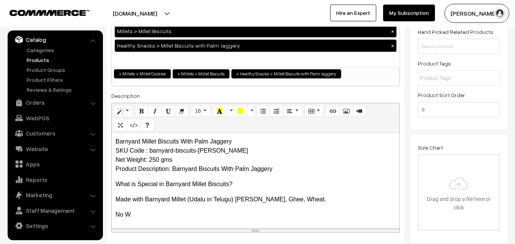
click at [243, 198] on p "Made with Barnyard Millet (Udalu in Telugu) Palm Jaggery, Ghee, Wheat." at bounding box center [256, 199] width 280 height 9
drag, startPoint x: 130, startPoint y: 213, endPoint x: 205, endPoint y: 213, distance: 74.7
click at [130, 213] on p "No W" at bounding box center [256, 215] width 280 height 9
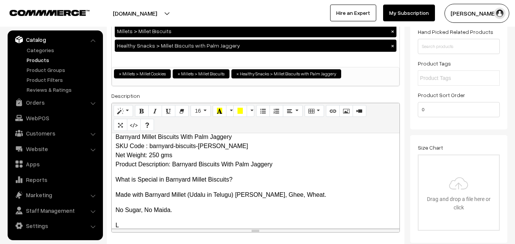
scroll to position [5, 0]
click at [219, 221] on p "Low in Colories, Rich in Fiber, Good source of Iron" at bounding box center [256, 225] width 280 height 9
click at [255, 224] on p "Low in Colories, Rich in Fiber, Good source of Iron" at bounding box center [256, 225] width 280 height 9
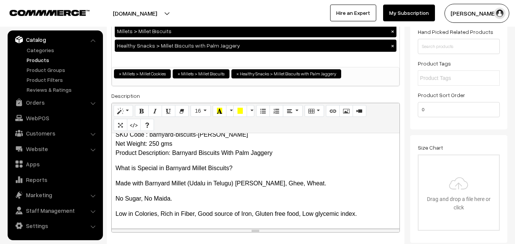
drag, startPoint x: 116, startPoint y: 167, endPoint x: 244, endPoint y: 168, distance: 128.5
click at [244, 168] on p "What is Special in Barnyard Millet Biscuits?" at bounding box center [256, 168] width 280 height 9
click at [142, 113] on icon "Bold (CTRL+B)" at bounding box center [141, 111] width 5 height 6
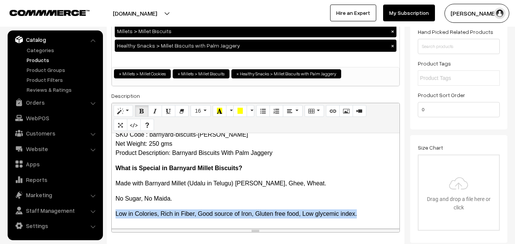
drag, startPoint x: 114, startPoint y: 214, endPoint x: 361, endPoint y: 214, distance: 246.4
click at [361, 214] on div "Barnyard Millet Biscuits With Palm Jaggery SKU Code : barnyard-biscuits-saidurg…" at bounding box center [256, 180] width 288 height 95
click at [140, 110] on icon "Bold (CTRL+B)" at bounding box center [141, 111] width 5 height 6
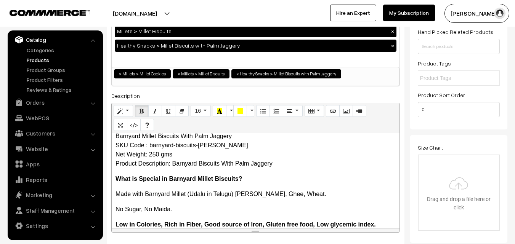
scroll to position [0, 0]
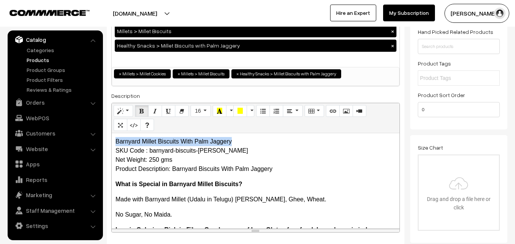
drag, startPoint x: 115, startPoint y: 142, endPoint x: 250, endPoint y: 141, distance: 135.4
click at [250, 141] on div "Barnyard Millet Biscuits With Palm Jaggery SKU Code : barnyard-biscuits-saidurg…" at bounding box center [256, 180] width 288 height 95
click at [141, 111] on icon "Bold (CTRL+B)" at bounding box center [141, 111] width 5 height 6
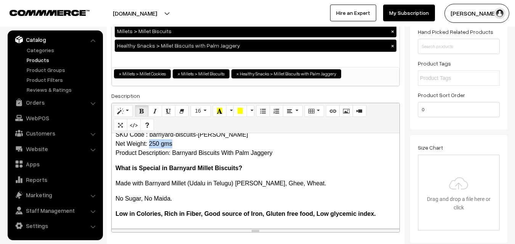
drag, startPoint x: 149, startPoint y: 143, endPoint x: 172, endPoint y: 144, distance: 22.1
click at [172, 144] on p "Barnyard Millet Biscuits With Palm Jaggery SKU Code : barnyard-biscuits-saidurg…" at bounding box center [256, 139] width 280 height 37
click at [142, 111] on icon "Bold (CTRL+B)" at bounding box center [141, 111] width 5 height 6
click at [337, 183] on p "Made with Barnyard Millet (Udalu in Telugu) Palm Jaggery, Ghee, Wheat." at bounding box center [256, 183] width 280 height 9
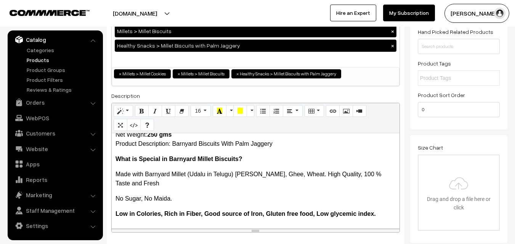
scroll to position [0, 0]
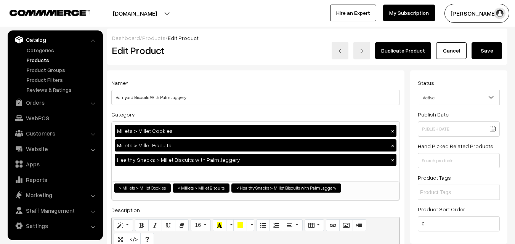
drag, startPoint x: 490, startPoint y: 47, endPoint x: 135, endPoint y: 111, distance: 360.7
click at [133, 96] on input "Barnyard Biscuits With Palm Jaggery" at bounding box center [255, 97] width 289 height 15
click at [134, 97] on input "Barnyard Biscuits With Palm Jaggery" at bounding box center [255, 97] width 289 height 15
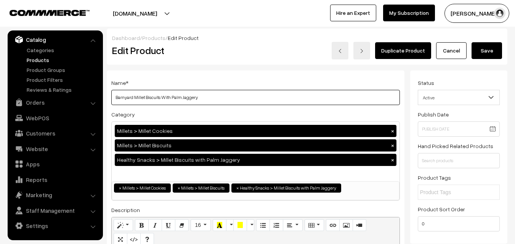
drag, startPoint x: 113, startPoint y: 98, endPoint x: 220, endPoint y: 93, distance: 107.3
click at [220, 93] on input "Barnyard Millet Biscuits With Palm Jaggery" at bounding box center [255, 97] width 289 height 15
type input "Barnyard Millet Biscuits With Palm Jaggery"
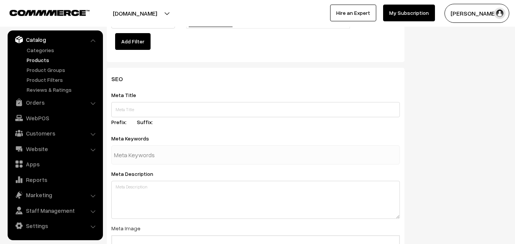
scroll to position [1068, 0]
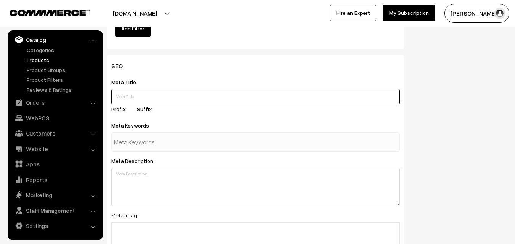
click at [164, 100] on input "text" at bounding box center [255, 96] width 289 height 15
paste input "Buy Barnyard Millet Biscuits With Palm Jaggery Online | Millet Biscuits"
type input "Buy Barnyard Millet Biscuits With Palm Jaggery Online | Millet Biscuits"
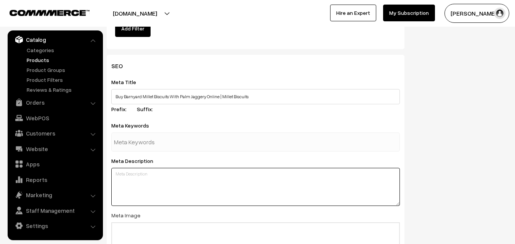
click at [154, 186] on textarea at bounding box center [255, 187] width 289 height 38
paste textarea "Buy Barnyard Millet Biscuits With Palm Jaggery Online. Udalu Millet Biscuits in…"
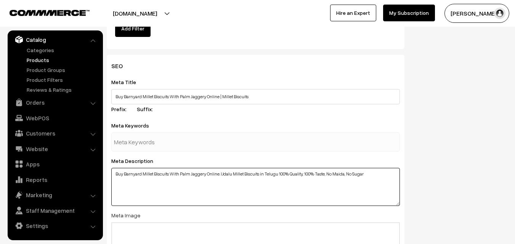
type textarea "Buy Barnyard Millet Biscuits With Palm Jaggery Online. Udalu Millet Biscuits in…"
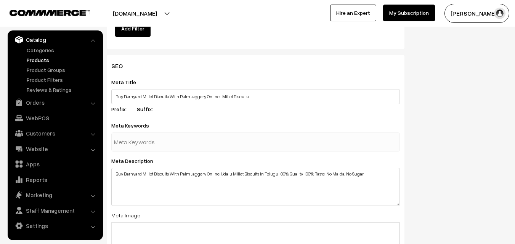
click at [151, 140] on input "text" at bounding box center [153, 142] width 79 height 15
type input "millet biscuits"
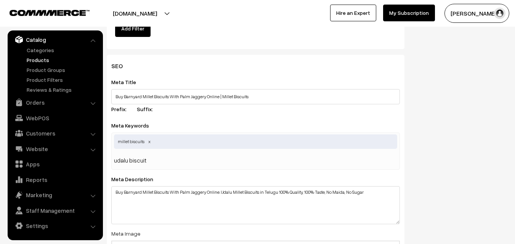
type input "udalu biscuits"
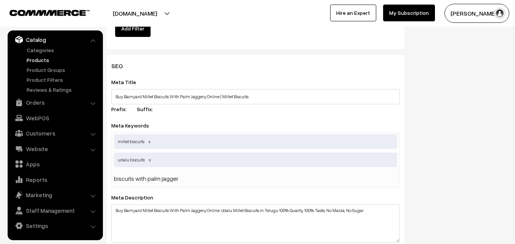
type input "biscuits with palm jaggery"
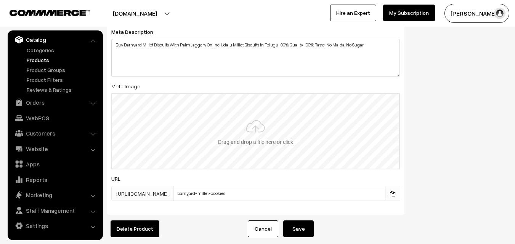
scroll to position [1258, 0]
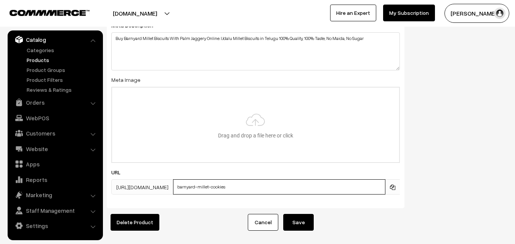
drag, startPoint x: 231, startPoint y: 185, endPoint x: 276, endPoint y: 186, distance: 44.6
click at [276, 186] on input "barnyard-millet-cookies" at bounding box center [279, 187] width 212 height 15
type input "barnyard-millet-biscuits"
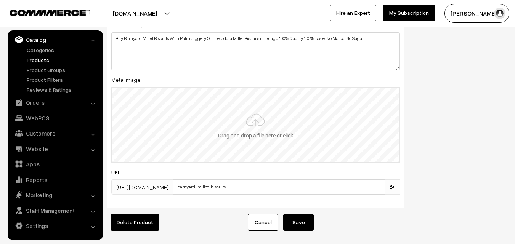
drag, startPoint x: 294, startPoint y: 222, endPoint x: 293, endPoint y: 155, distance: 67.1
click at [272, 132] on input "file" at bounding box center [255, 125] width 287 height 75
type input "C:\fakepath\barnyard-with-palm-jaggery-biscuts.jpg"
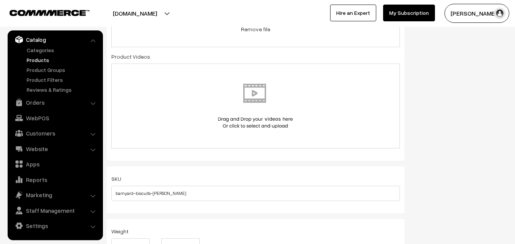
scroll to position [305, 0]
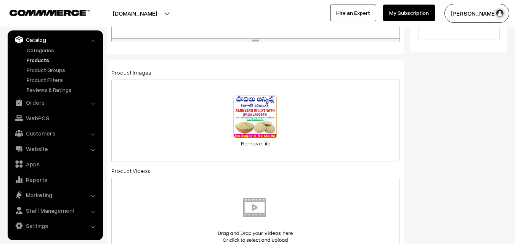
click at [326, 122] on div "0.1 MB barnyard-millet-cookies.png Check Error Remove file" at bounding box center [255, 121] width 289 height 82
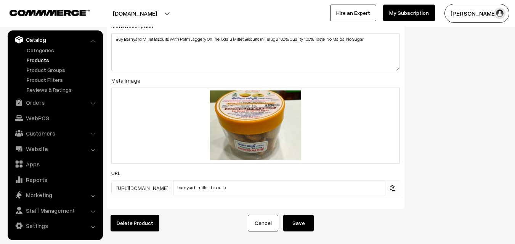
scroll to position [1258, 0]
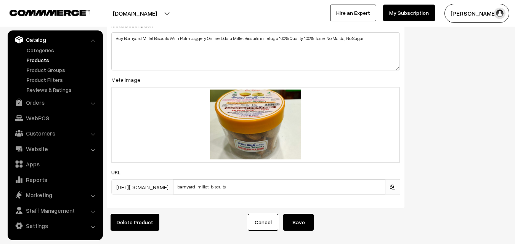
click at [300, 224] on button "Save" at bounding box center [298, 222] width 31 height 17
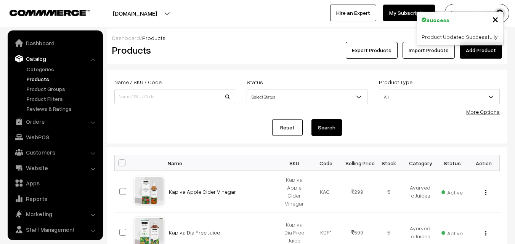
scroll to position [19, 0]
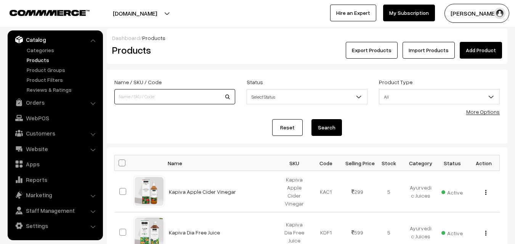
click at [148, 97] on input at bounding box center [174, 96] width 121 height 15
type input "bajra"
click at [320, 124] on button "Search" at bounding box center [327, 127] width 31 height 17
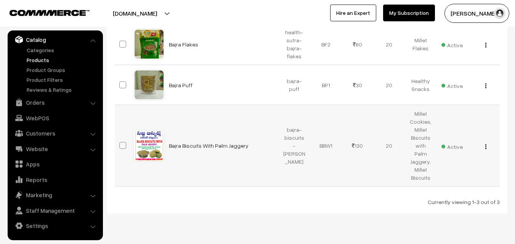
scroll to position [153, 0]
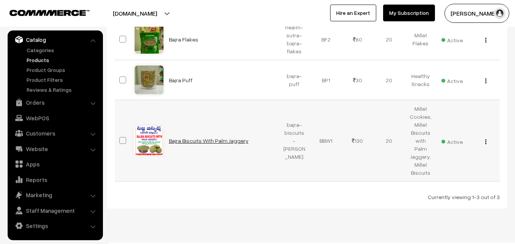
click at [210, 138] on link "Bajra Biscuits With Palm Jaggery" at bounding box center [209, 141] width 80 height 6
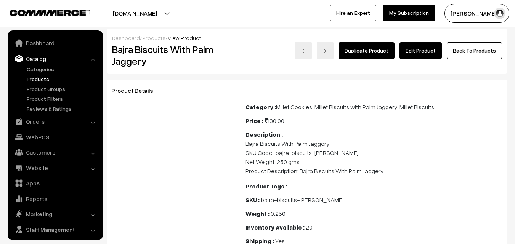
scroll to position [19, 0]
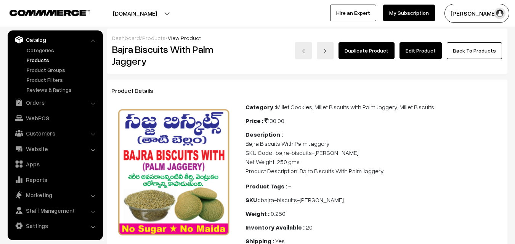
click at [425, 52] on link "Edit Product" at bounding box center [421, 50] width 42 height 17
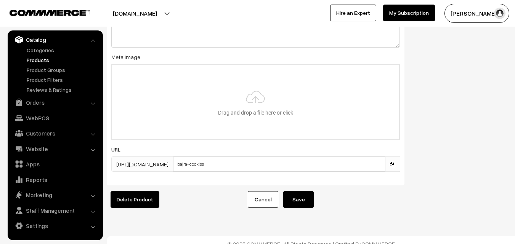
scroll to position [1240, 0]
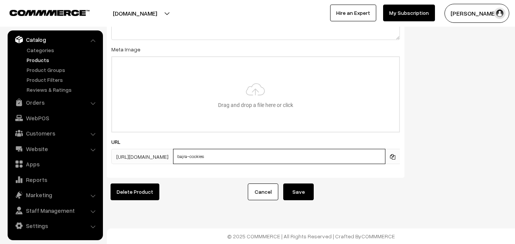
click at [211, 149] on input "bajra-cookies" at bounding box center [279, 156] width 212 height 15
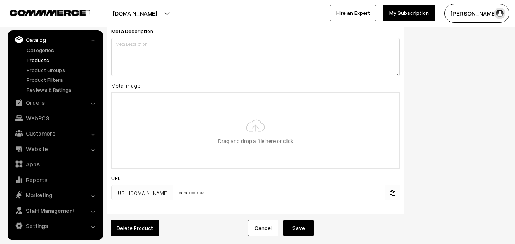
scroll to position [1125, 0]
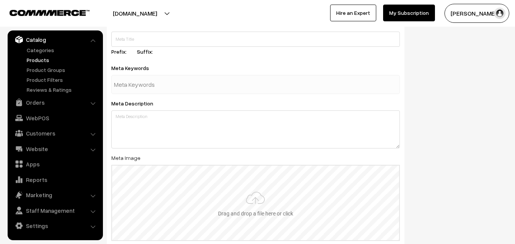
click at [256, 201] on input "file" at bounding box center [255, 203] width 287 height 75
type input "C:\fakepath\sajja-biscuits-with-palm-jaggery.jpg"
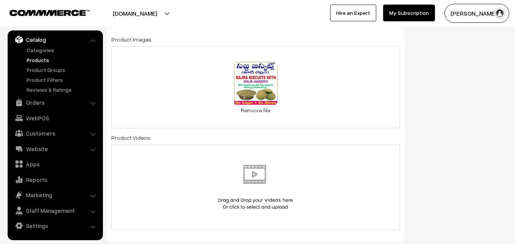
scroll to position [325, 0]
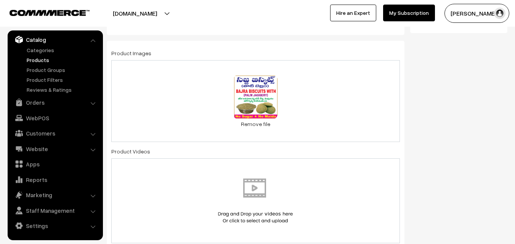
click at [301, 100] on div "0.1 MB bajra-cookies.png Check Error Remove file" at bounding box center [255, 101] width 289 height 82
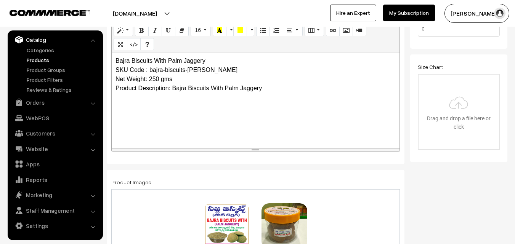
scroll to position [172, 0]
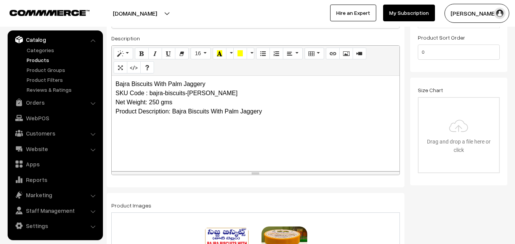
click at [188, 109] on p "Bajra Biscuits With Palm Jaggery SKU Code : bajra-biscuits-[PERSON_NAME] Net We…" at bounding box center [256, 98] width 280 height 37
click at [294, 108] on p "Bajra Biscuits With Palm Jaggery SKU Code : bajra-biscuits-[PERSON_NAME] Net We…" at bounding box center [256, 98] width 280 height 37
click at [154, 81] on p "Bajra Biscuits With Palm Jaggery SKU Code : bajra-biscuits-[PERSON_NAME] Net We…" at bounding box center [256, 98] width 280 height 37
click at [263, 84] on p "Bajra Biscuits in Telugu Sajjalu With Palm Jaggery SKU Code : bajra-biscuits-[P…" at bounding box center [256, 98] width 280 height 37
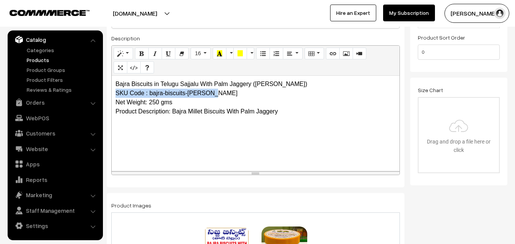
drag, startPoint x: 115, startPoint y: 93, endPoint x: 222, endPoint y: 93, distance: 107.2
click at [222, 93] on div "Bajra Biscuits in Telugu Sajjalu With Palm Jaggery ([PERSON_NAME]) SKU Code : b…" at bounding box center [256, 123] width 288 height 95
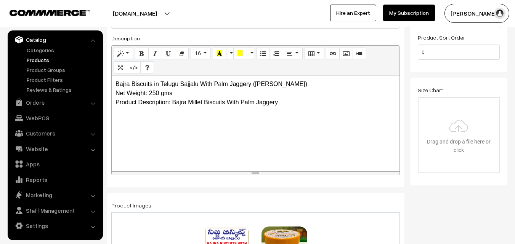
click at [285, 102] on p "Bajra Biscuits in Telugu Sajjalu With Palm Jaggery ([PERSON_NAME]) Net Weight: …" at bounding box center [256, 93] width 280 height 27
click at [281, 102] on p "Bajra Biscuits in Telugu Sajjalu With Palm Jaggery ([PERSON_NAME]) Net Weight: …" at bounding box center [256, 93] width 280 height 27
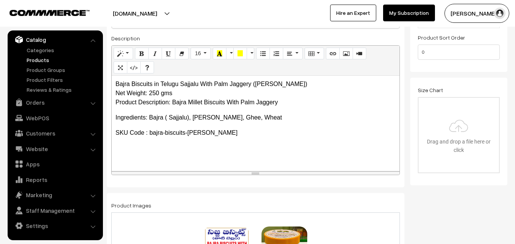
click at [287, 122] on p "Ingredients: Bajra ( Sajjalu), Palm Jaggery, Ghee, Wheat" at bounding box center [256, 117] width 280 height 9
click at [241, 133] on p "SKU Code : bajra-biscuits-[PERSON_NAME]" at bounding box center [256, 133] width 280 height 9
click at [241, 135] on p "SKU Code : bajra-biscuits-[PERSON_NAME]" at bounding box center [256, 133] width 280 height 9
drag, startPoint x: 206, startPoint y: 149, endPoint x: 298, endPoint y: 148, distance: 92.3
click at [298, 148] on p "What is Special in Bajra Biscuits: Made with Bajra" at bounding box center [256, 148] width 280 height 9
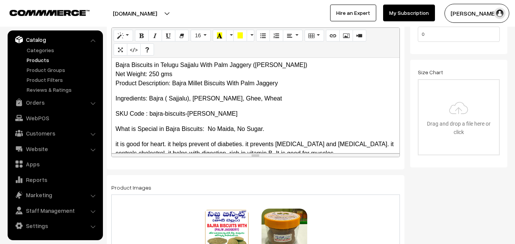
scroll to position [0, 0]
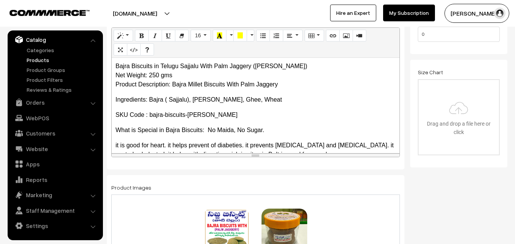
click at [116, 65] on p "Bajra Biscuits in Telugu Sajjalu With Palm Jaggery (Tati Bellam) Net Weight: 25…" at bounding box center [256, 75] width 280 height 27
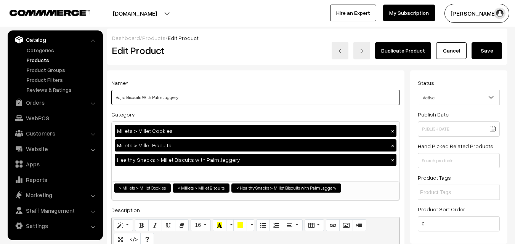
drag, startPoint x: 116, startPoint y: 96, endPoint x: 199, endPoint y: 96, distance: 83.1
click at [199, 96] on input "Bajra Biscuits With Palm Jaggery" at bounding box center [255, 97] width 289 height 15
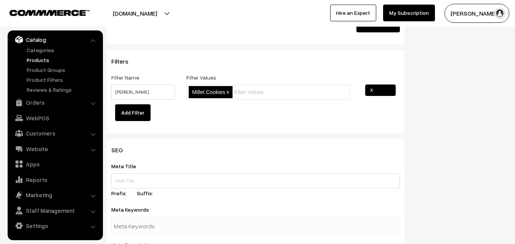
scroll to position [992, 0]
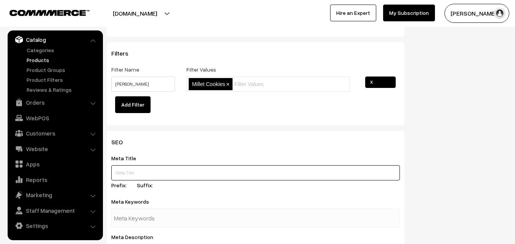
click at [148, 175] on input "text" at bounding box center [255, 173] width 289 height 15
paste input "Buy Bajra Biscuits With Palm Jaggery Online | Millet Biscuits"
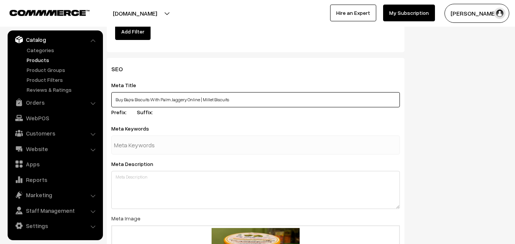
scroll to position [1068, 0]
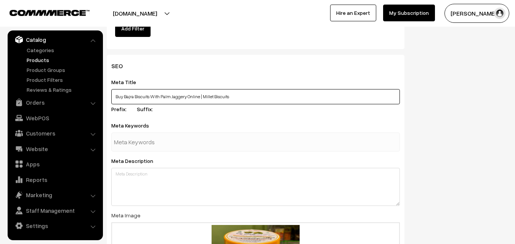
type input "Buy Bajra Biscuits With Palm Jaggery Online | Millet Biscuits"
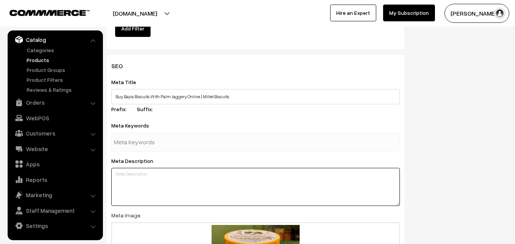
click at [154, 179] on textarea at bounding box center [255, 187] width 289 height 38
paste textarea "Buy Bajra Biscuits With Palm Jaggery Online, Sajja Biscuits with tati bellam, 1…"
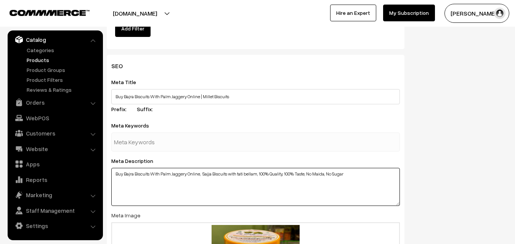
type textarea "Buy Bajra Biscuits With Palm Jaggery Online, Sajja Biscuits with tati bellam, 1…"
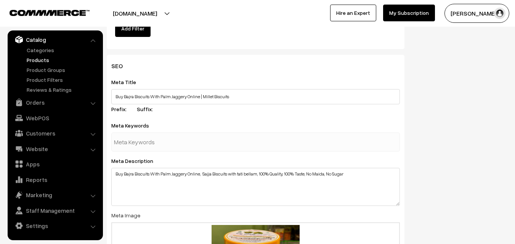
click at [140, 144] on input "text" at bounding box center [153, 142] width 79 height 15
type input "no maida biscuits"
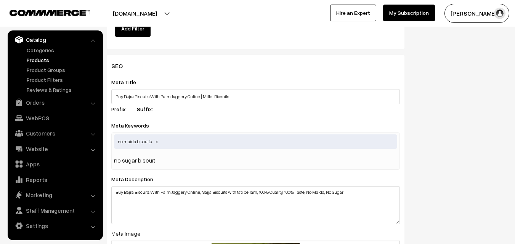
type input "no sugar biscuits"
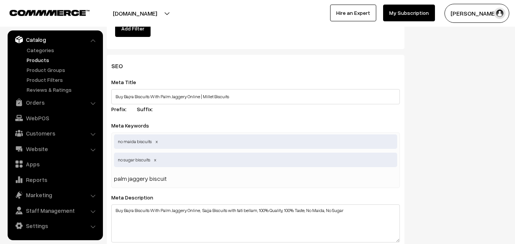
type input "palm jaggery biscuits"
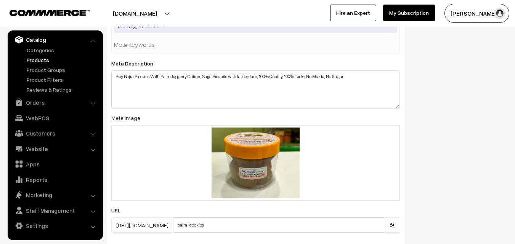
scroll to position [1258, 0]
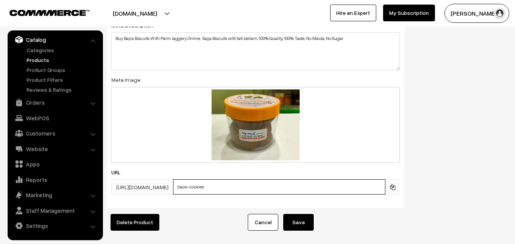
drag, startPoint x: 212, startPoint y: 186, endPoint x: 240, endPoint y: 186, distance: 28.6
click at [240, 186] on input "bajra-cookies" at bounding box center [279, 187] width 212 height 15
type input "bajra-biscuits-with-palm-jaggery"
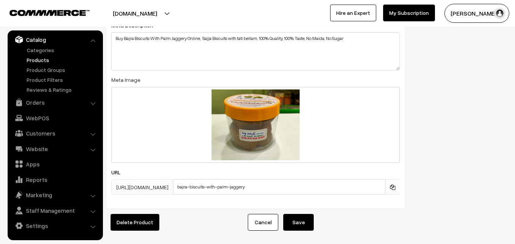
click at [302, 227] on button "Save" at bounding box center [298, 222] width 31 height 17
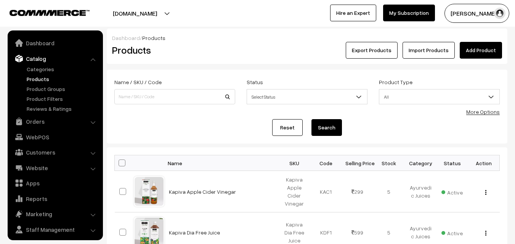
scroll to position [19, 0]
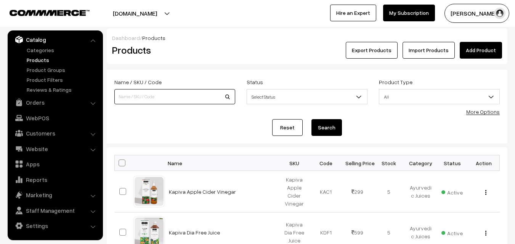
click at [182, 99] on input at bounding box center [174, 96] width 121 height 15
type input "Jowar"
click at [317, 128] on button "Search" at bounding box center [327, 127] width 31 height 17
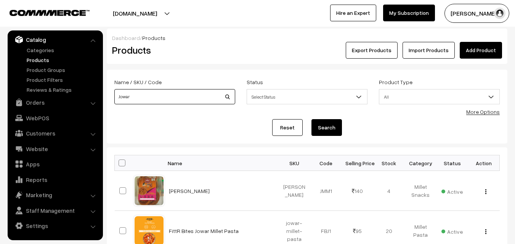
drag, startPoint x: 142, startPoint y: 98, endPoint x: 116, endPoint y: 96, distance: 26.0
click at [116, 96] on input "Jowar" at bounding box center [174, 96] width 121 height 15
paste input "Millet Biscuits With Palm Jaggery"
type input "Jowar Millet Biscuits With Palm Jaggery"
click at [327, 130] on button "Search" at bounding box center [327, 127] width 31 height 17
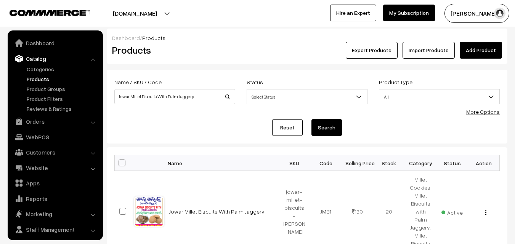
scroll to position [19, 0]
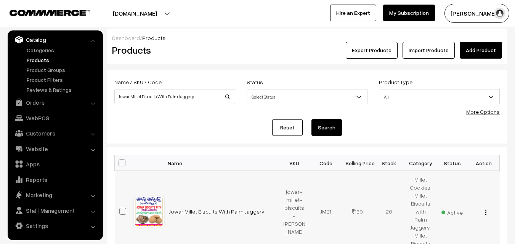
click at [199, 209] on link "Jowar Millet Biscuits With Palm Jaggery" at bounding box center [217, 212] width 96 height 6
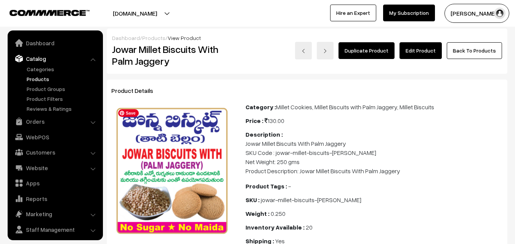
scroll to position [19, 0]
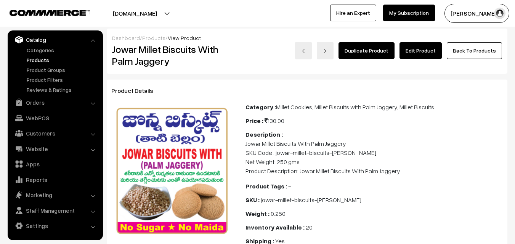
click at [418, 46] on link "Edit Product" at bounding box center [421, 50] width 42 height 17
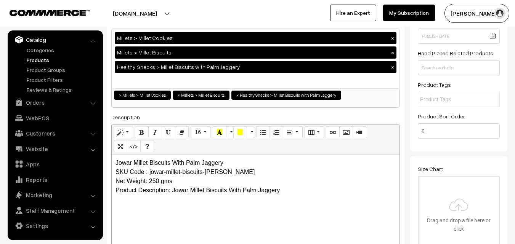
scroll to position [114, 0]
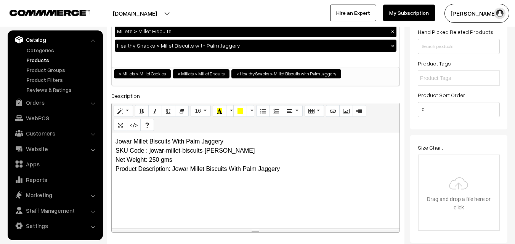
click at [149, 140] on p "Jowar Millet Biscuits With Palm Jaggery SKU Code : jowar-millet-biscuits-saidur…" at bounding box center [256, 155] width 280 height 37
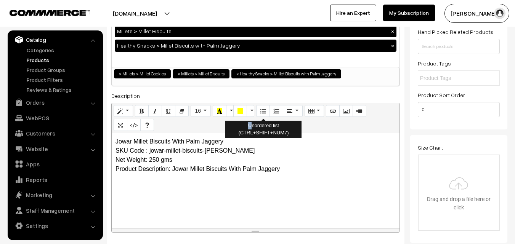
click at [248, 129] on div "Unordered list (CTRL+SHIFT+NUM7)" at bounding box center [263, 129] width 76 height 17
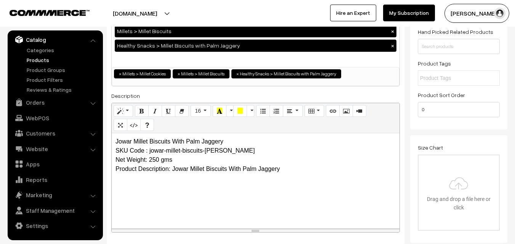
click at [241, 141] on p "Jowar Millet Biscuits With Palm Jaggery SKU Code : jowar-millet-biscuits-saidur…" at bounding box center [256, 155] width 280 height 37
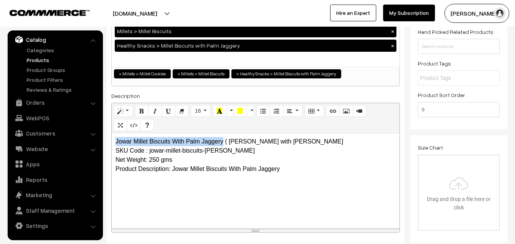
drag, startPoint x: 116, startPoint y: 140, endPoint x: 224, endPoint y: 137, distance: 107.6
click at [224, 137] on div "Jowar Millet Biscuits With Palm Jaggery ( Jonna Biscuits with Tati Bellam SKU C…" at bounding box center [256, 180] width 288 height 95
copy p "Jowar Millet Biscuits With Palm Jaggery"
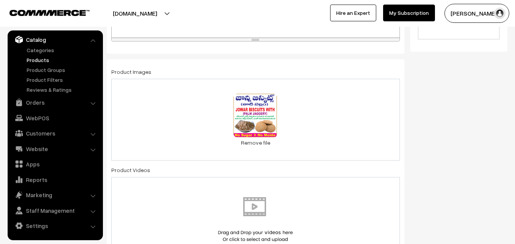
scroll to position [305, 0]
click at [338, 122] on div "0.1 MB jowar-cookies.png Check Error Remove file" at bounding box center [255, 121] width 289 height 82
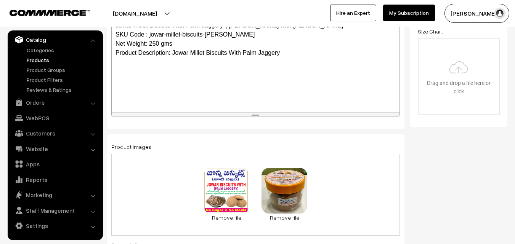
scroll to position [153, 0]
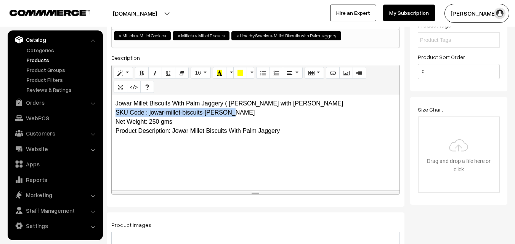
drag, startPoint x: 115, startPoint y: 112, endPoint x: 232, endPoint y: 115, distance: 117.1
click at [232, 115] on div "Jowar Millet Biscuits With Palm Jaggery ( Jonna Biscuits with Tati Bellam SKU C…" at bounding box center [256, 142] width 288 height 95
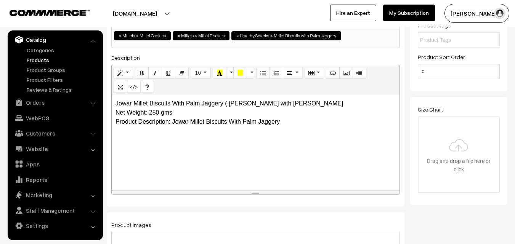
click at [283, 122] on p "Jowar Millet Biscuits With Palm Jaggery ( Jonna Biscuits with Tati Bellam Net W…" at bounding box center [256, 112] width 280 height 27
click at [287, 122] on p "Jowar Millet Biscuits With Palm Jaggery ( Jonna Biscuits with Tati Bellam Net W…" at bounding box center [256, 112] width 280 height 27
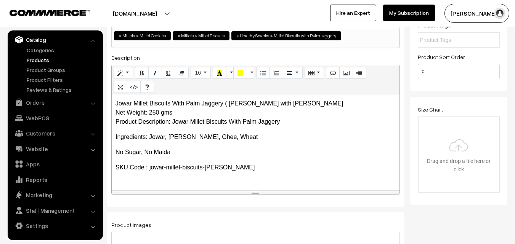
click at [265, 139] on p "Ingredients: Jowar, Palm Jaggery, Ghee, Wheat" at bounding box center [256, 137] width 280 height 9
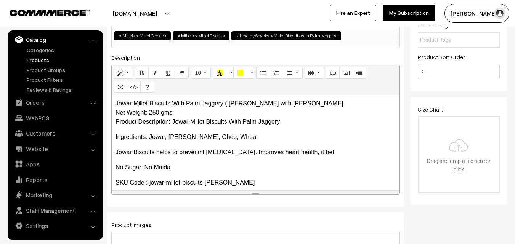
click at [264, 141] on p "Ingredients: Jowar, Palm Jaggery, Ghee, Wheat" at bounding box center [256, 137] width 280 height 9
click at [308, 151] on p "Jowar Biscuits helps to prevenint cancer. Improves heart health, it hel" at bounding box center [256, 152] width 280 height 9
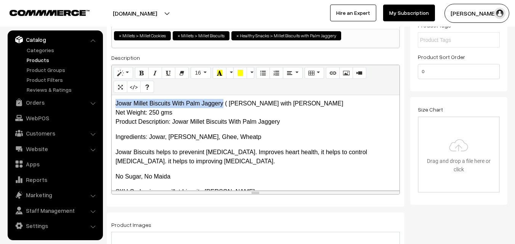
drag, startPoint x: 114, startPoint y: 103, endPoint x: 223, endPoint y: 107, distance: 109.5
click at [223, 107] on div "Jowar Millet Biscuits With Palm Jaggery ( Jonna Biscuits with Tati Bellam Net W…" at bounding box center [256, 142] width 288 height 95
copy p "Jowar Millet Biscuits With Palm Jaggery"
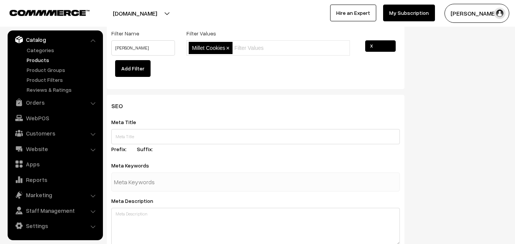
scroll to position [1030, 0]
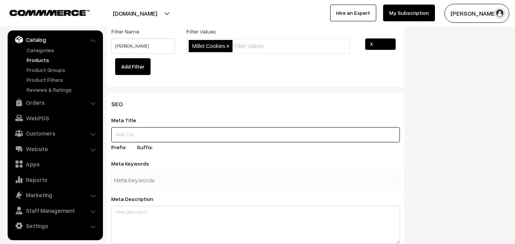
click at [169, 137] on input "text" at bounding box center [255, 134] width 289 height 15
paste input "Buy Jowar Millet Biscuits With Palm Jaggery Online | Millet Biscuits"
type input "Buy Jowar Millet Biscuits With Palm Jaggery Online | Millet Biscuits"
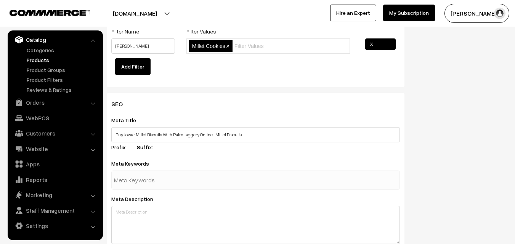
click at [167, 183] on input "text" at bounding box center [153, 180] width 79 height 15
type input "jowar biscuits"
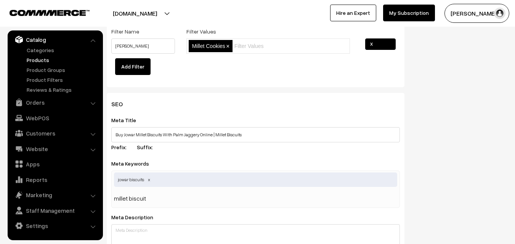
type input "millet biscuits"
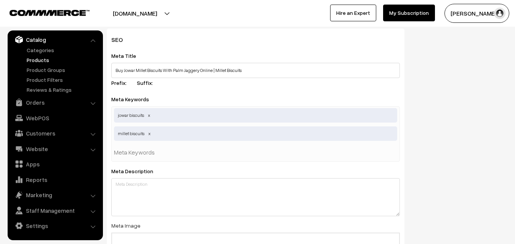
scroll to position [1106, 0]
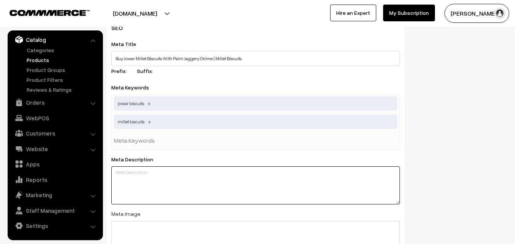
click at [168, 181] on textarea at bounding box center [255, 186] width 289 height 38
paste textarea "Buy Jowar Millet Biscuits With Palm Jaggery Online , Jonna Biscuits with tati b…"
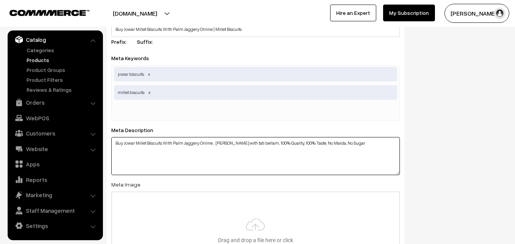
scroll to position [1258, 0]
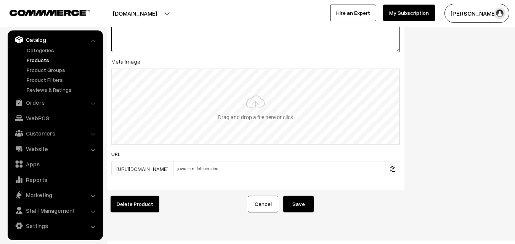
type textarea "Buy Jowar Millet Biscuits With Palm Jaggery Online , Jonna Biscuits with tati b…"
click at [260, 111] on input "file" at bounding box center [255, 106] width 287 height 75
type input "C:\fakepath\jowar-with-palm-jaggery-biscuits.jpg"
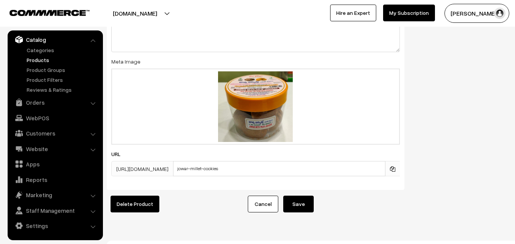
drag, startPoint x: 301, startPoint y: 203, endPoint x: 295, endPoint y: 157, distance: 46.1
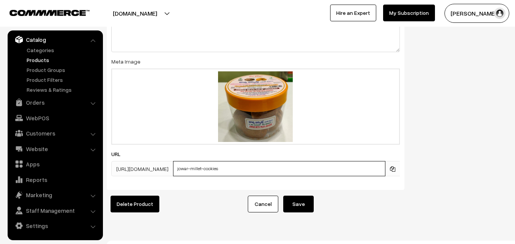
drag, startPoint x: 224, startPoint y: 167, endPoint x: 248, endPoint y: 167, distance: 23.6
click at [248, 167] on input "jowar-millet-cookies" at bounding box center [279, 168] width 212 height 15
type input "jowar-millet-biscuits-with-palm-jaggery"
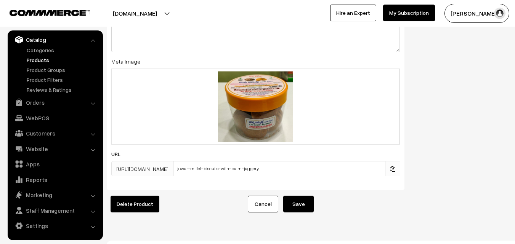
click at [299, 204] on button "Save" at bounding box center [298, 204] width 31 height 17
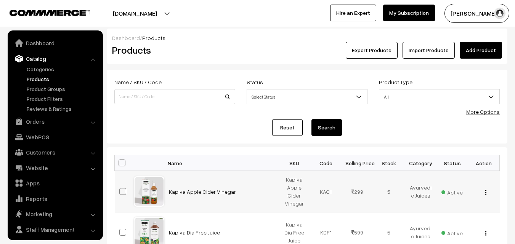
scroll to position [19, 0]
